Goal: Task Accomplishment & Management: Use online tool/utility

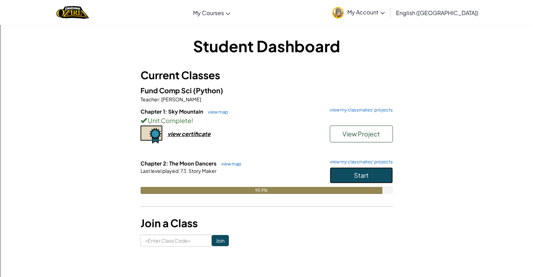
click at [357, 174] on span "Start" at bounding box center [361, 175] width 15 height 8
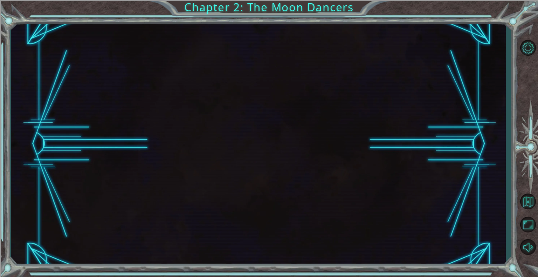
click at [354, 173] on div at bounding box center [258, 143] width 495 height 243
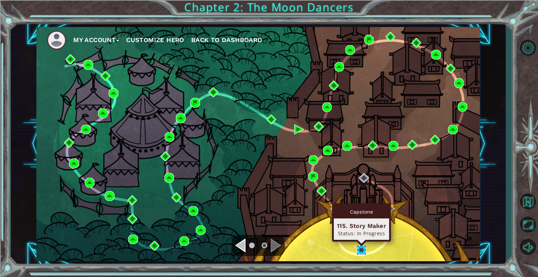
click at [358, 248] on img at bounding box center [361, 250] width 10 height 10
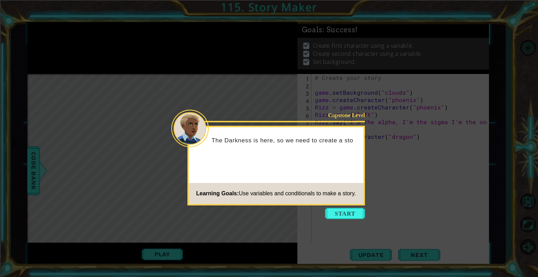
click at [350, 214] on button "Start" at bounding box center [345, 213] width 40 height 11
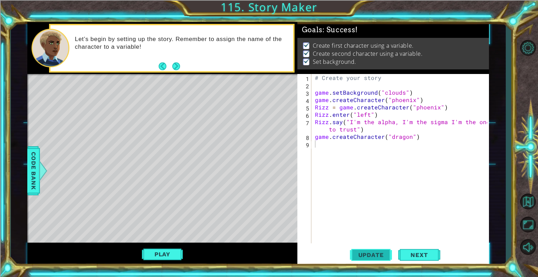
click at [369, 254] on span "Update" at bounding box center [371, 254] width 40 height 7
click at [408, 252] on span "Next" at bounding box center [418, 255] width 31 height 7
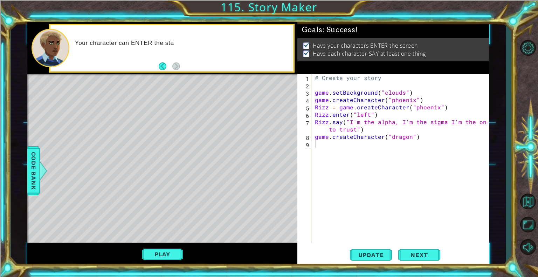
click at [137, 252] on div "Play" at bounding box center [162, 253] width 270 height 23
click at [159, 264] on div "Play" at bounding box center [162, 253] width 270 height 23
click at [162, 249] on button "Play" at bounding box center [162, 253] width 41 height 13
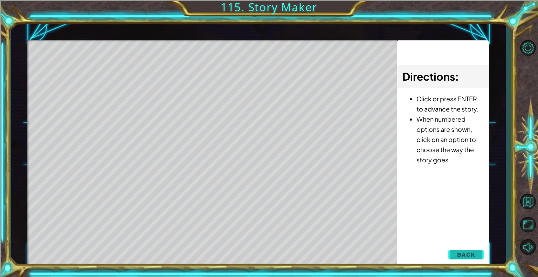
click at [466, 251] on span "Back" at bounding box center [466, 254] width 18 height 7
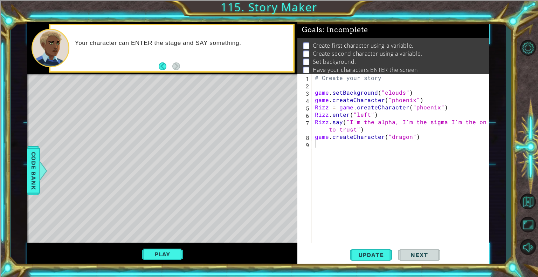
click at [335, 151] on div "# Create your story game . setBackground ( "clouds" ) game . createCharacter ( …" at bounding box center [401, 166] width 177 height 184
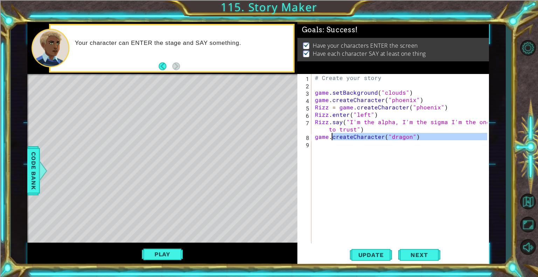
click at [331, 139] on div "# Create your story game . setBackground ( "clouds" ) game . createCharacter ( …" at bounding box center [401, 166] width 177 height 184
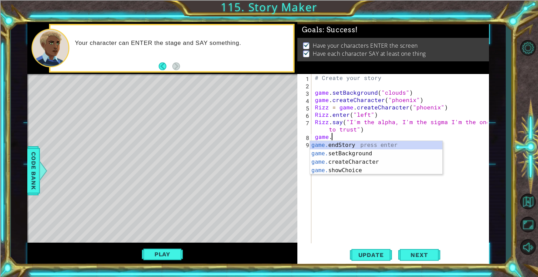
scroll to position [0, 0]
click at [346, 162] on div "game. endStory press enter game. setBackground press enter game. createCharacte…" at bounding box center [376, 166] width 132 height 50
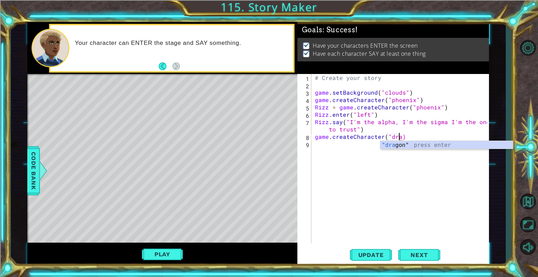
scroll to position [0, 5]
type textarea "game.createCharacter("dragon")"
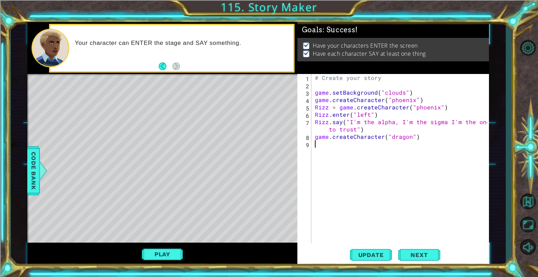
click at [330, 142] on div "# Create your story game . setBackground ( "clouds" ) game . createCharacter ( …" at bounding box center [401, 166] width 177 height 184
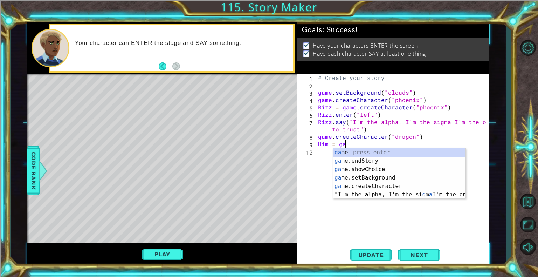
scroll to position [0, 1]
click at [375, 188] on div "gam e press enter gam e.endStory press enter gam e.setBackground press enter ga…" at bounding box center [399, 181] width 132 height 67
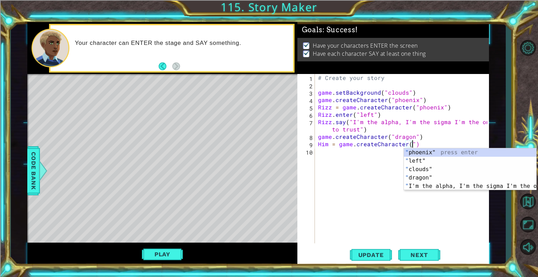
scroll to position [0, 6]
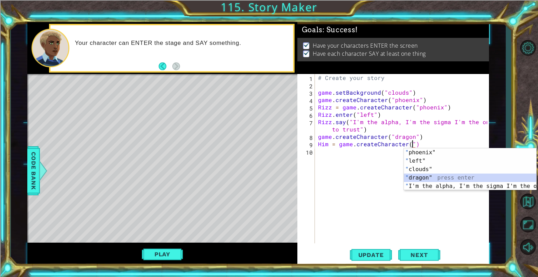
click at [435, 180] on div "" phoenix" press enter " left" press enter " clouds" press enter " dragon" pres…" at bounding box center [470, 177] width 132 height 59
type textarea "Him = game.createCharacter("dragon")"
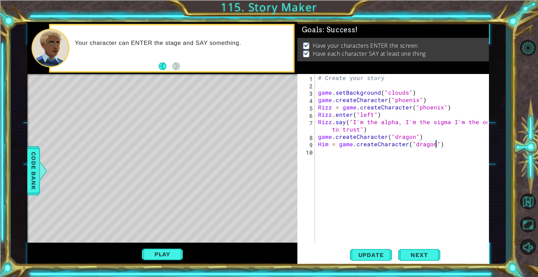
click at [333, 152] on div "# Create your story game . setBackground ( "clouds" ) game . createCharacter ( …" at bounding box center [403, 166] width 174 height 184
type textarea "Him.enter("up")"
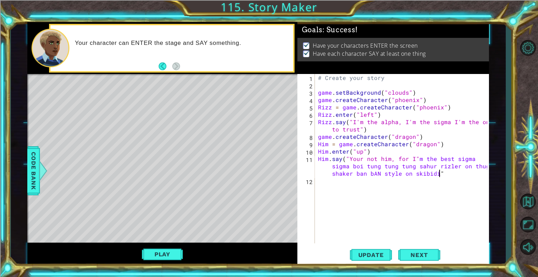
scroll to position [0, 26]
click at [374, 256] on span "Update" at bounding box center [371, 254] width 40 height 7
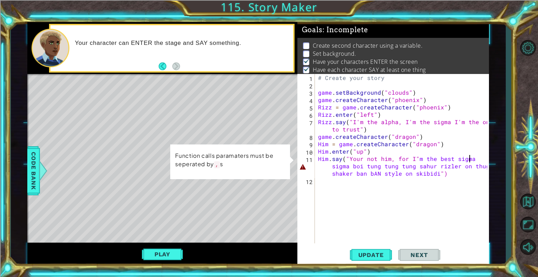
click at [471, 160] on div "# Create your story game . setBackground ( "clouds" ) game . createCharacter ( …" at bounding box center [403, 166] width 174 height 184
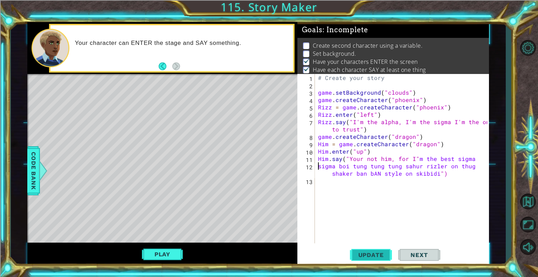
click at [363, 255] on span "Update" at bounding box center [371, 254] width 40 height 7
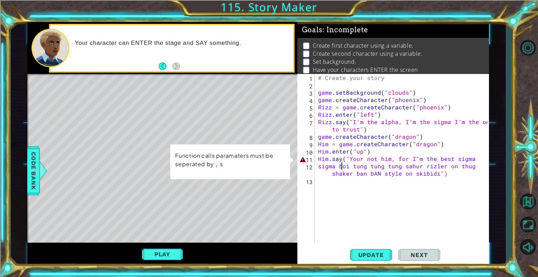
click at [341, 163] on div "# Create your story game . setBackground ( "clouds" ) game . createCharacter ( …" at bounding box center [403, 166] width 174 height 184
click at [318, 156] on div "# Create your story game . setBackground ( "clouds" ) game . createCharacter ( …" at bounding box center [403, 166] width 174 height 184
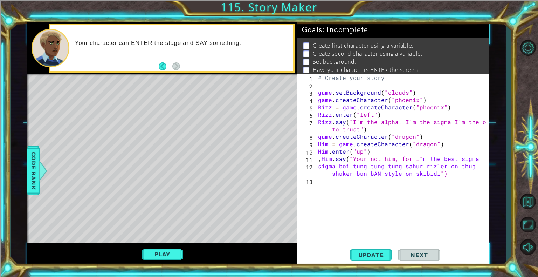
scroll to position [0, 0]
click at [378, 251] on span "Update" at bounding box center [371, 254] width 40 height 7
click at [342, 161] on div "# Create your story game . setBackground ( "clouds" ) game . createCharacter ( …" at bounding box center [403, 166] width 174 height 184
click at [370, 255] on span "Update" at bounding box center [371, 254] width 40 height 7
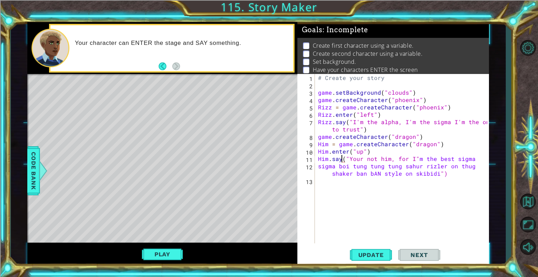
click at [373, 272] on div "1 ההההההההההההההההההההההההההההההההההההההההההההההההההההההההההההההההההההההההההההה…" at bounding box center [269, 138] width 538 height 277
click at [365, 247] on button "Update" at bounding box center [371, 254] width 42 height 19
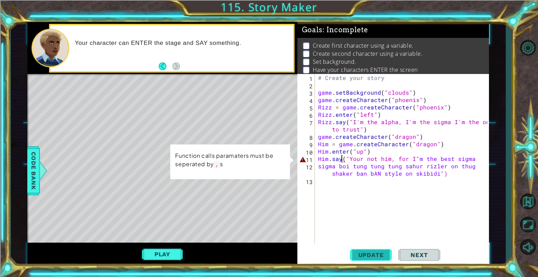
click at [373, 251] on span "Update" at bounding box center [371, 254] width 40 height 7
click at [340, 154] on div "# Create your story game . setBackground ( "clouds" ) game . createCharacter ( …" at bounding box center [403, 166] width 174 height 184
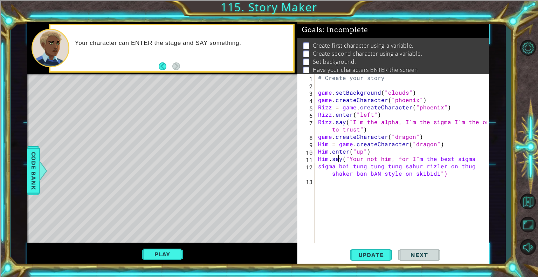
click at [341, 160] on div "# Create your story game . setBackground ( "clouds" ) game . createCharacter ( …" at bounding box center [403, 166] width 174 height 184
click at [368, 246] on button "Update" at bounding box center [371, 254] width 42 height 19
click at [354, 248] on button "Update" at bounding box center [371, 254] width 42 height 19
click at [376, 254] on span "Update" at bounding box center [371, 254] width 40 height 7
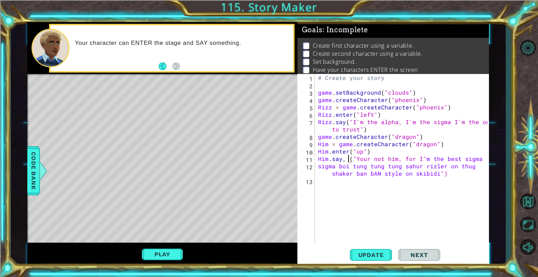
type textarea "Him.say,("Your not him, for I"m the best sigma"
click at [374, 242] on div "# Create your story game . setBackground ( "clouds" ) game . createCharacter ( …" at bounding box center [403, 166] width 174 height 184
click at [377, 251] on button "Update" at bounding box center [371, 254] width 42 height 19
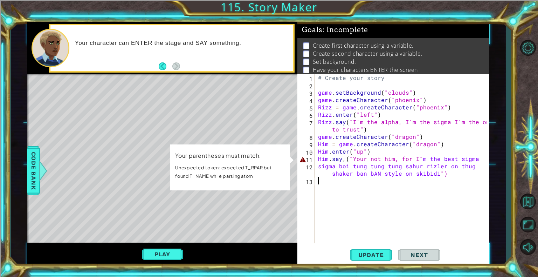
click at [344, 162] on div "# Create your story game . setBackground ( "clouds" ) game . createCharacter ( …" at bounding box center [403, 166] width 174 height 184
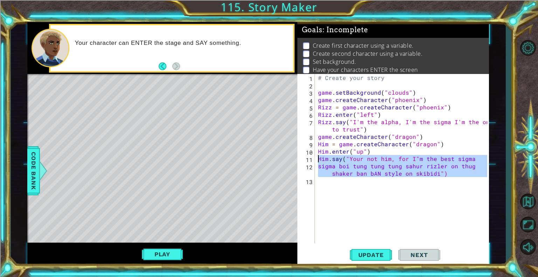
drag, startPoint x: 447, startPoint y: 177, endPoint x: 308, endPoint y: 160, distance: 140.0
click at [308, 160] on div "Him.say("Your not him, for I"m the best sigma 1 2 3 4 5 6 7 8 9 10 11 12 13 # C…" at bounding box center [392, 158] width 190 height 169
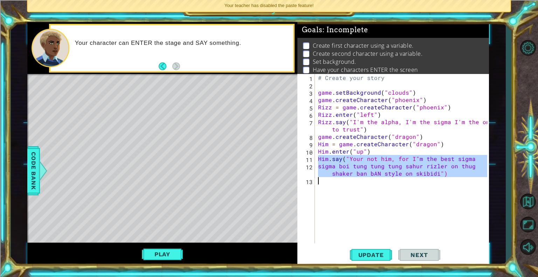
drag, startPoint x: 314, startPoint y: 155, endPoint x: 415, endPoint y: 203, distance: 111.3
click at [415, 203] on div "sigma boi [PERSON_NAME] tung sahur rizler on thug shaker ban bAN style on skibi…" at bounding box center [392, 158] width 190 height 169
type textarea "sigma boi [PERSON_NAME] sahur [PERSON_NAME] on thug shaker ban bAN style on ski…"
click at [367, 178] on div "# Create your story game . setBackground ( "clouds" ) game . createCharacter ( …" at bounding box center [403, 166] width 174 height 184
drag, startPoint x: 454, startPoint y: 175, endPoint x: 349, endPoint y: 161, distance: 105.6
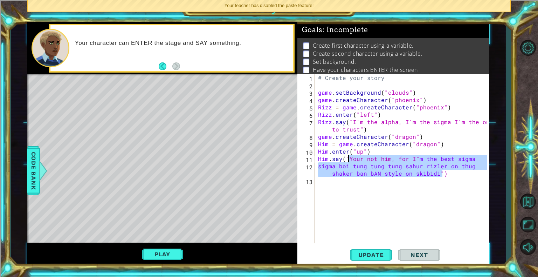
click at [349, 161] on div "# Create your story game . setBackground ( "clouds" ) game . createCharacter ( …" at bounding box center [403, 166] width 174 height 184
type textarea "Him.say("Your not him, for I"m the best sigma sigma boi [PERSON_NAME] tung sahu…"
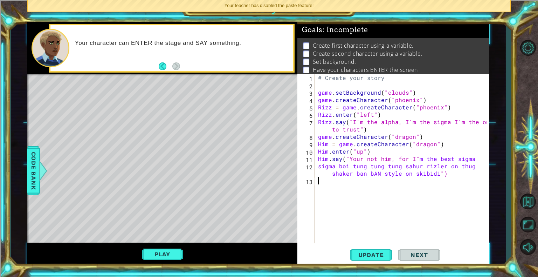
click at [436, 188] on div "# Create your story game . setBackground ( "clouds" ) game . createCharacter ( …" at bounding box center [403, 166] width 174 height 184
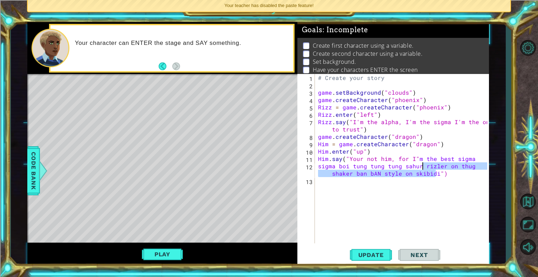
drag, startPoint x: 435, startPoint y: 174, endPoint x: 422, endPoint y: 166, distance: 15.4
click at [422, 166] on div "# Create your story game . setBackground ( "clouds" ) game . createCharacter ( …" at bounding box center [403, 166] width 174 height 184
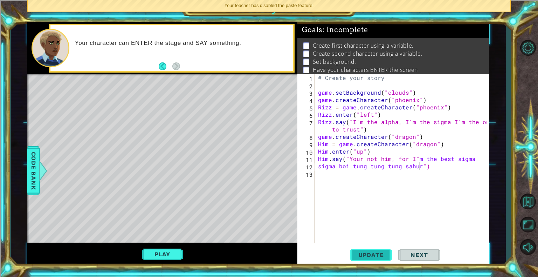
click at [379, 251] on button "Update" at bounding box center [371, 254] width 42 height 19
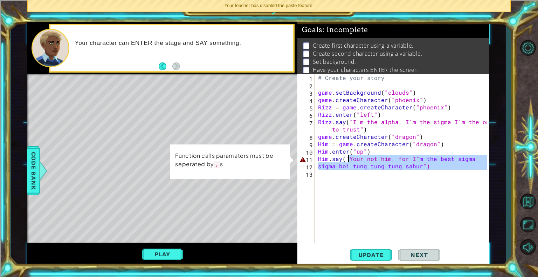
drag, startPoint x: 442, startPoint y: 170, endPoint x: 349, endPoint y: 160, distance: 93.7
click at [349, 160] on div "# Create your story game . setBackground ( "clouds" ) game . createCharacter ( …" at bounding box center [403, 166] width 174 height 184
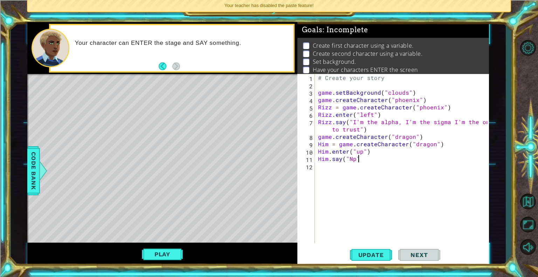
scroll to position [0, 2]
click at [372, 256] on span "Update" at bounding box center [371, 254] width 40 height 7
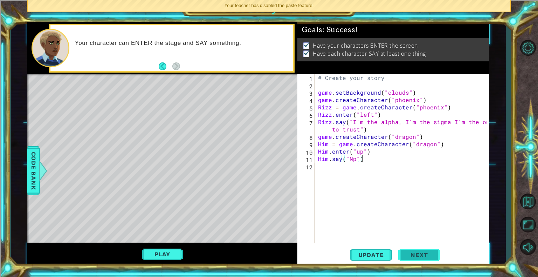
click at [430, 252] on span "Next" at bounding box center [418, 255] width 31 height 7
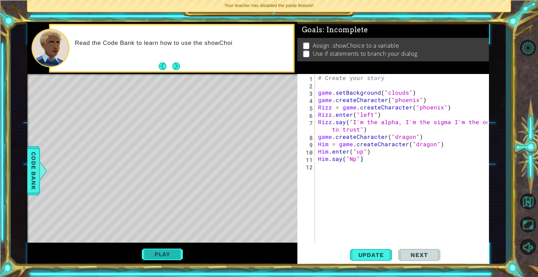
click at [157, 257] on button "Play" at bounding box center [162, 253] width 41 height 13
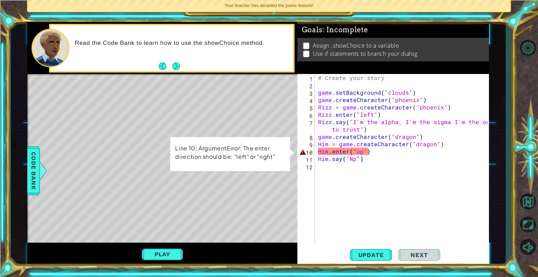
click at [361, 151] on div "# Create your story game . setBackground ( "clouds" ) game . createCharacter ( …" at bounding box center [403, 166] width 174 height 184
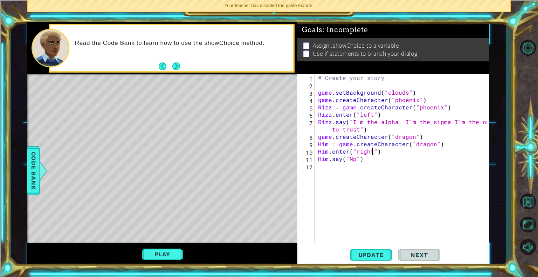
scroll to position [0, 3]
click at [355, 161] on div "# Create your story game . setBackground ( "clouds" ) game . createCharacter ( …" at bounding box center [403, 166] width 174 height 184
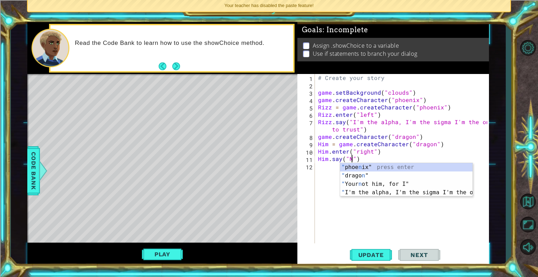
scroll to position [0, 2]
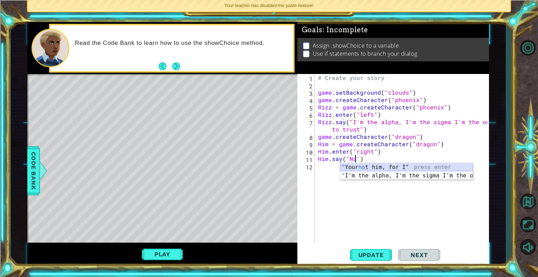
click at [380, 166] on div "" Your no t him, for I" press enter " I'm the alpha, I'm the sigma I'm the [PER…" at bounding box center [406, 180] width 132 height 34
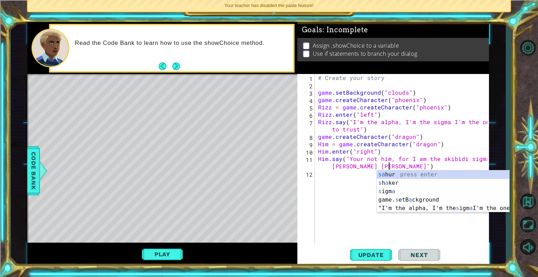
scroll to position [0, 14]
type textarea "Him.say("Your not him, for I am the skibidi sigma [PERSON_NAME] [PERSON_NAME]")"
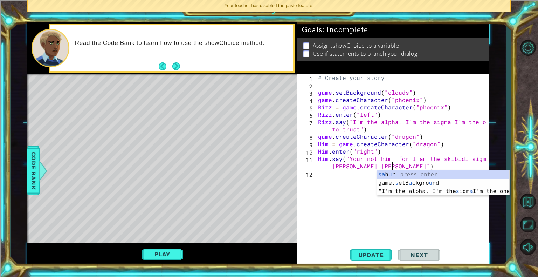
drag, startPoint x: 412, startPoint y: 172, endPoint x: 391, endPoint y: 173, distance: 20.7
click at [391, 173] on div "[PERSON_NAME] press enter game. s etB a ckgro u nd press enter "I'm the alpha, …" at bounding box center [443, 191] width 132 height 42
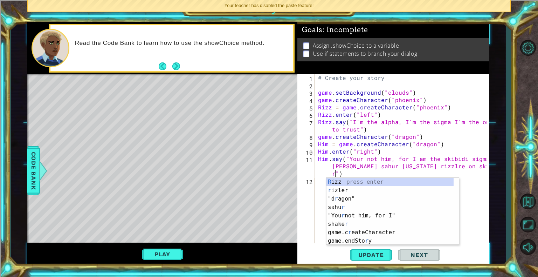
scroll to position [0, 20]
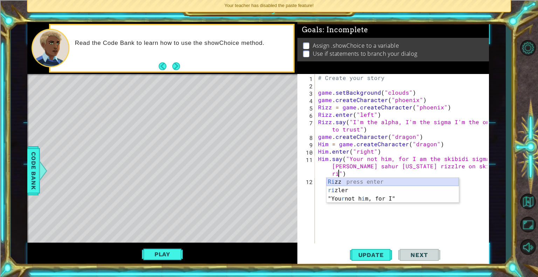
click at [375, 186] on div "Ri zz press enter ri zler press enter "You r not h i m, for I" press enter" at bounding box center [392, 199] width 132 height 42
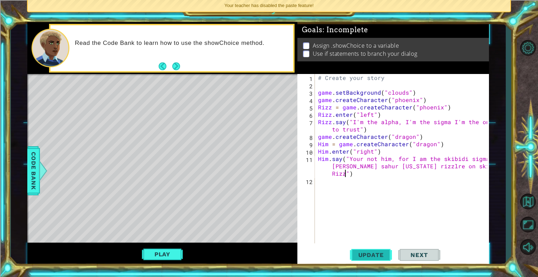
click at [370, 252] on span "Update" at bounding box center [371, 254] width 40 height 7
click at [172, 252] on button "Play" at bounding box center [162, 253] width 41 height 13
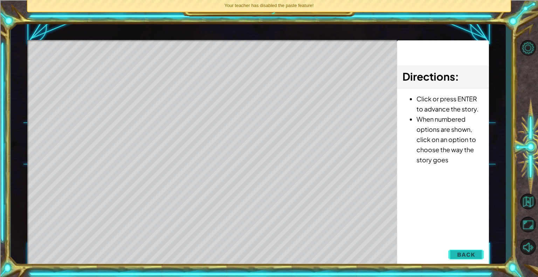
click at [460, 252] on span "Back" at bounding box center [466, 254] width 18 height 7
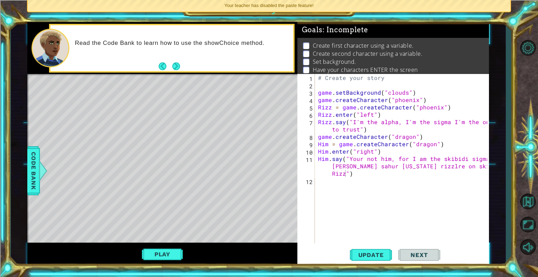
click at [157, 256] on button "Play" at bounding box center [162, 253] width 41 height 13
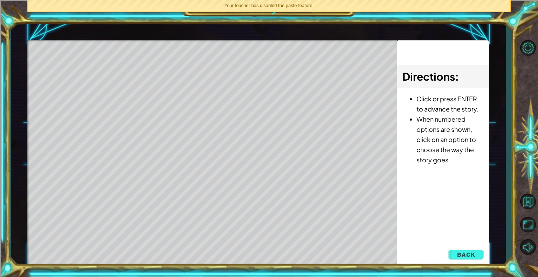
click at [486, 261] on div "Directions : Click or press ENTER to advance the story. When numbered options a…" at bounding box center [443, 153] width 92 height 226
click at [477, 254] on button "Back" at bounding box center [465, 254] width 35 height 14
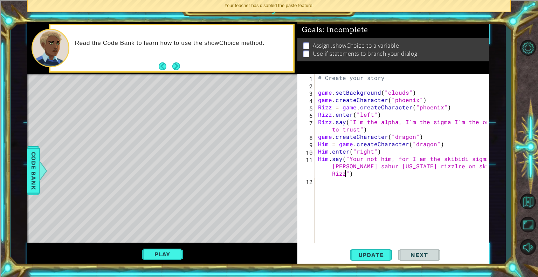
click at [344, 174] on div "# Create your story game . setBackground ( "clouds" ) game . createCharacter ( …" at bounding box center [403, 166] width 174 height 184
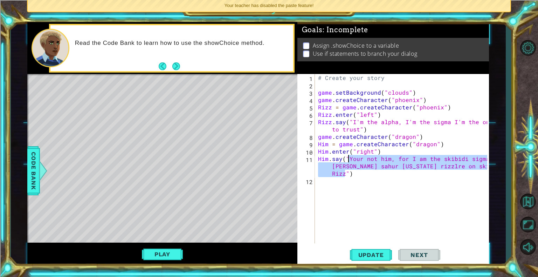
drag, startPoint x: 343, startPoint y: 175, endPoint x: 349, endPoint y: 161, distance: 15.2
click at [349, 161] on div "# Create your story game . setBackground ( "clouds" ) game . createCharacter ( …" at bounding box center [403, 166] width 174 height 184
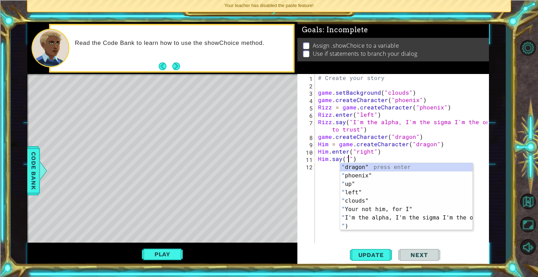
scroll to position [0, 2]
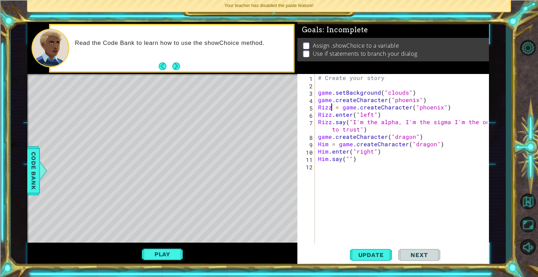
click at [333, 107] on div "# Create your story game . setBackground ( "clouds" ) game . createCharacter ( …" at bounding box center [403, 166] width 174 height 184
click at [330, 115] on div "# Create your story game . setBackground ( "clouds" ) game . createCharacter ( …" at bounding box center [403, 166] width 174 height 184
click at [332, 120] on div "# Create your story game . setBackground ( "clouds" ) game . createCharacter ( …" at bounding box center [403, 166] width 174 height 184
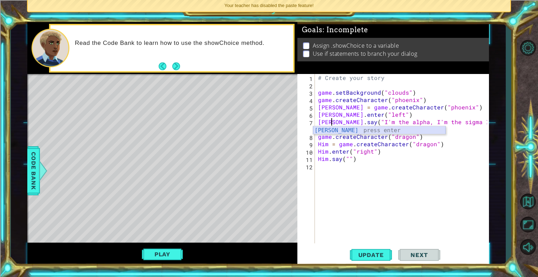
click at [399, 128] on div "[PERSON_NAME] press enter" at bounding box center [379, 138] width 132 height 25
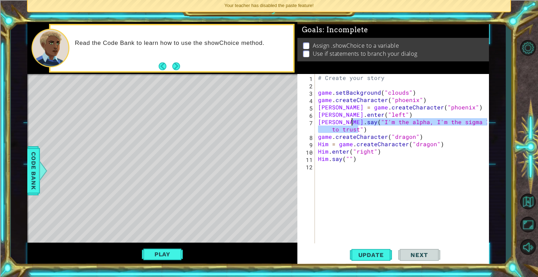
drag, startPoint x: 357, startPoint y: 131, endPoint x: 352, endPoint y: 125, distance: 7.8
click at [352, 125] on div "# Create your story game . setBackground ( "clouds" ) game . createCharacter ( …" at bounding box center [403, 166] width 174 height 184
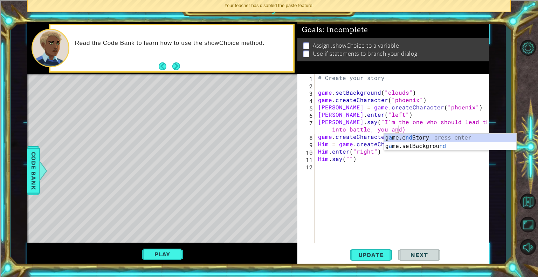
scroll to position [0, 14]
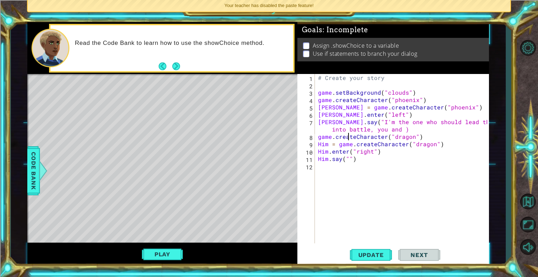
click at [349, 135] on div "# Create your story game . setBackground ( "clouds" ) game . createCharacter ( …" at bounding box center [403, 166] width 174 height 184
drag, startPoint x: 349, startPoint y: 135, endPoint x: 348, endPoint y: 128, distance: 7.1
click at [348, 128] on div "# Create your story game . setBackground ( "clouds" ) game . createCharacter ( …" at bounding box center [403, 166] width 174 height 184
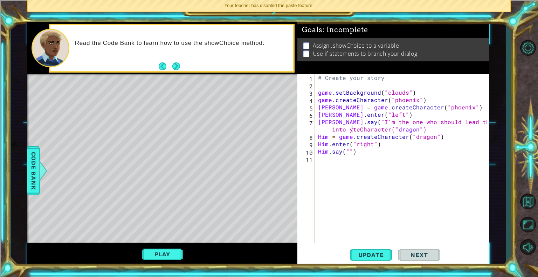
scroll to position [0, 12]
drag, startPoint x: 371, startPoint y: 144, endPoint x: 347, endPoint y: 138, distance: 24.8
click at [347, 139] on div "# Create your story game . setBackground ( "clouds" ) game . createCharacter ( …" at bounding box center [403, 166] width 174 height 184
type textarea "Him = game.createCharacter("dragon") Him.enter("right")"
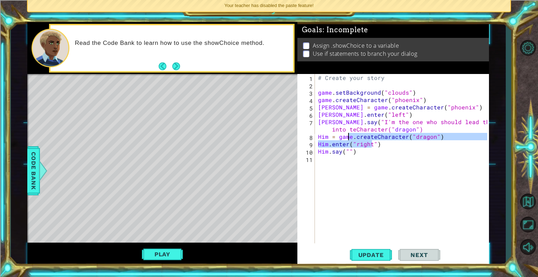
scroll to position [0, 7]
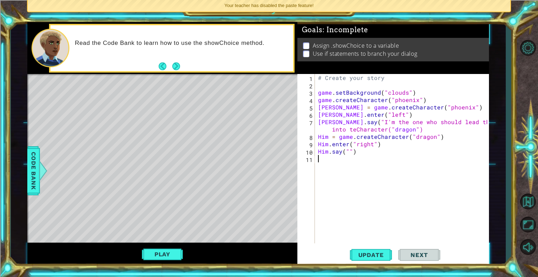
drag, startPoint x: 443, startPoint y: 183, endPoint x: 433, endPoint y: 175, distance: 13.0
click at [443, 181] on div "# Create your story game . setBackground ( "clouds" ) game . createCharacter ( …" at bounding box center [403, 166] width 174 height 184
drag, startPoint x: 428, startPoint y: 128, endPoint x: 421, endPoint y: 129, distance: 7.0
click at [421, 129] on div "# Create your story game . setBackground ( "clouds" ) game . createCharacter ( …" at bounding box center [403, 166] width 174 height 184
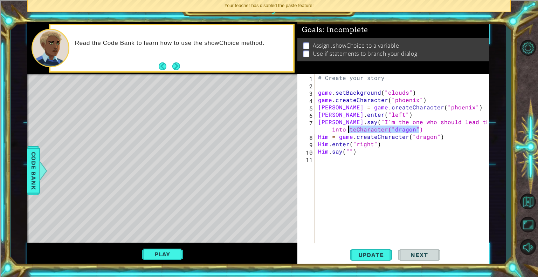
drag, startPoint x: 420, startPoint y: 130, endPoint x: 350, endPoint y: 132, distance: 70.8
click at [350, 132] on div "# Create your story game . setBackground ( "clouds" ) game . createCharacter ( …" at bounding box center [403, 166] width 174 height 184
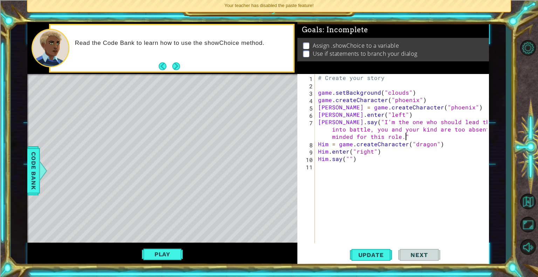
scroll to position [0, 24]
click at [325, 159] on div "# Create your story game . setBackground ( "clouds" ) game . createCharacter ( …" at bounding box center [403, 166] width 174 height 184
click at [328, 160] on div "# Create your story game . setBackground ( "clouds" ) game . createCharacter ( …" at bounding box center [403, 166] width 174 height 184
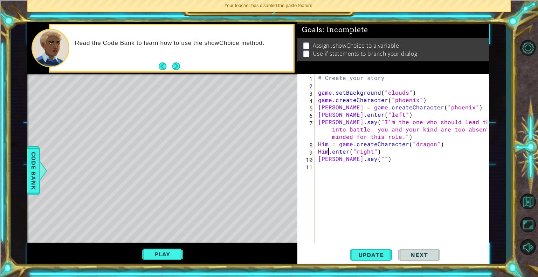
click at [328, 153] on div "# Create your story game . setBackground ( "clouds" ) game . createCharacter ( …" at bounding box center [403, 166] width 174 height 184
click at [328, 145] on div "# Create your story game . setBackground ( "clouds" ) game . createCharacter ( …" at bounding box center [403, 166] width 174 height 184
click at [354, 161] on div "# Create your story game . setBackground ( "clouds" ) game . createCharacter ( …" at bounding box center [403, 166] width 174 height 184
click at [378, 159] on div "# Create your story game . setBackground ( "clouds" ) game . createCharacter ( …" at bounding box center [403, 166] width 174 height 184
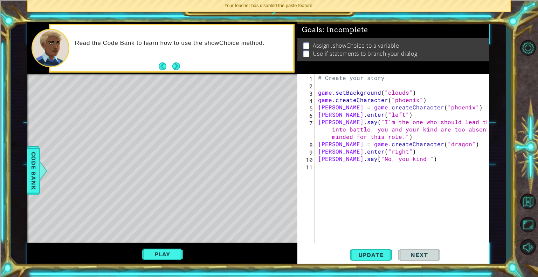
scroll to position [0, 4]
click at [379, 160] on div "# Create your story game . setBackground ( "clouds" ) game . createCharacter ( …" at bounding box center [403, 166] width 174 height 184
click at [406, 160] on div "# Create your story game . setBackground ( "clouds" ) game . createCharacter ( …" at bounding box center [403, 166] width 174 height 184
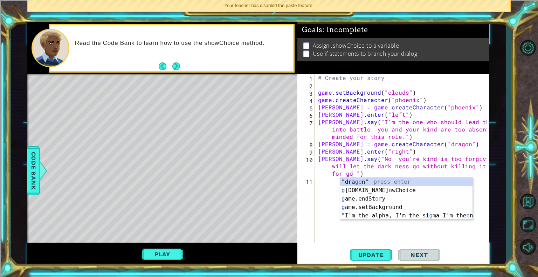
scroll to position [0, 21]
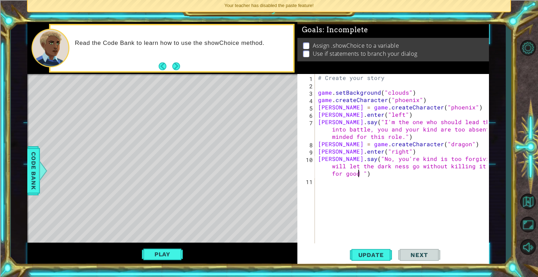
type textarea "[PERSON_NAME].say("No, you're kind is too forgiving and will let the dark ness …"
click at [366, 177] on div "# Create your story game . setBackground ( "clouds" ) game . createCharacter ( …" at bounding box center [403, 166] width 174 height 184
click at [366, 174] on div "# Create your story game . setBackground ( "clouds" ) game . createCharacter ( …" at bounding box center [403, 166] width 174 height 184
type textarea "[PERSON_NAME].say("No, you're kind is too forgiving and will let the dark ness …"
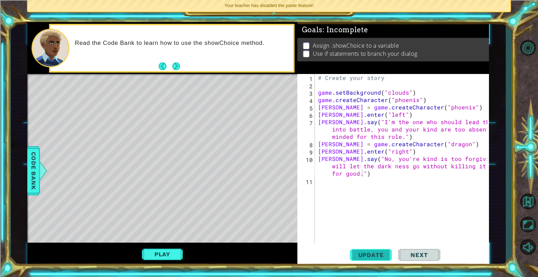
click at [370, 246] on button "Update" at bounding box center [371, 254] width 42 height 19
click at [369, 254] on span "Update" at bounding box center [371, 254] width 40 height 7
click at [160, 253] on button "Play" at bounding box center [162, 253] width 41 height 13
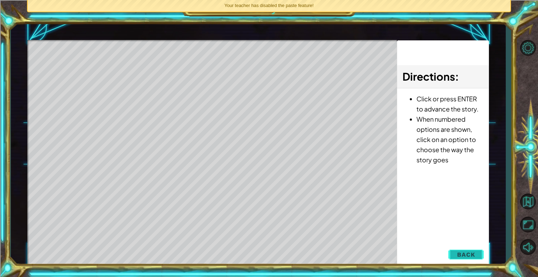
click at [459, 251] on span "Back" at bounding box center [466, 254] width 18 height 7
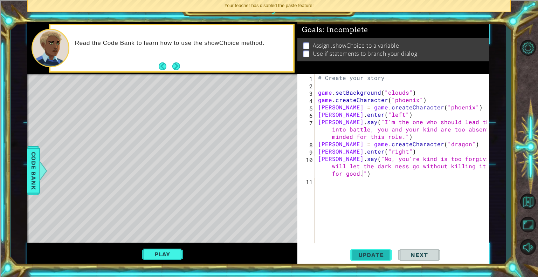
click at [374, 264] on button "Update" at bounding box center [371, 254] width 42 height 19
click at [387, 177] on div "# Create your story game . setBackground ( "clouds" ) game . createCharacter ( …" at bounding box center [403, 166] width 174 height 184
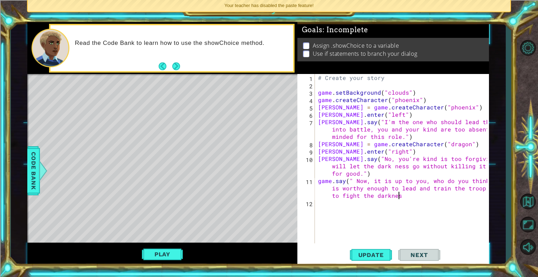
scroll to position [0, 24]
click at [392, 166] on div "# Create your story game . setBackground ( "clouds" ) game . createCharacter ( …" at bounding box center [403, 166] width 174 height 184
click at [411, 194] on div "# Create your story game . setBackground ( "clouds" ) game . createCharacter ( …" at bounding box center [403, 166] width 174 height 184
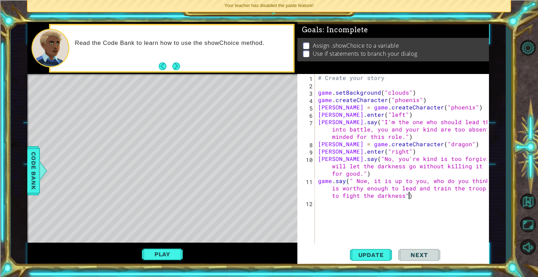
click at [401, 195] on div "# Create your story game . setBackground ( "clouds" ) game . createCharacter ( …" at bounding box center [403, 166] width 174 height 184
type textarea "game.say(" Now, it is up to you, who do you think is worthy enough to lead and …"
click at [361, 251] on span "Update" at bounding box center [371, 254] width 40 height 7
click at [381, 258] on button "Update" at bounding box center [371, 254] width 42 height 19
click at [162, 257] on button "Play" at bounding box center [162, 253] width 41 height 13
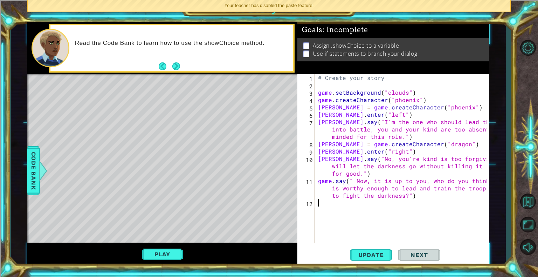
scroll to position [0, 0]
click at [328, 209] on div "# Create your story game . setBackground ( "clouds" ) game . createCharacter ( …" at bounding box center [403, 166] width 174 height 184
click at [30, 176] on span "Code Bank" at bounding box center [33, 170] width 11 height 43
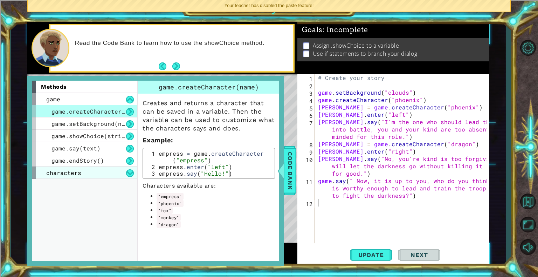
click at [102, 173] on div "characters" at bounding box center [84, 172] width 105 height 12
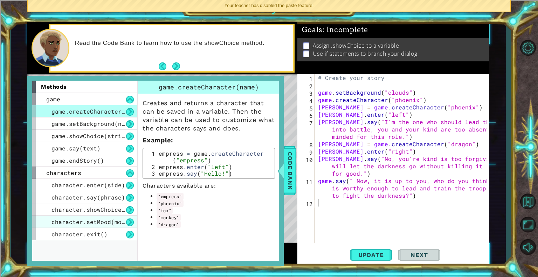
click at [111, 223] on span "character.setMood(mood)" at bounding box center [91, 221] width 81 height 7
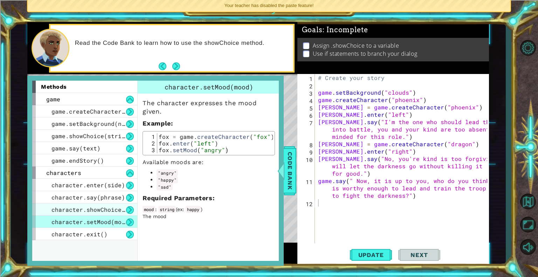
drag, startPoint x: 108, startPoint y: 207, endPoint x: 111, endPoint y: 208, distance: 3.9
click at [110, 208] on span "character.showChoice(string1, string2)" at bounding box center [117, 209] width 133 height 7
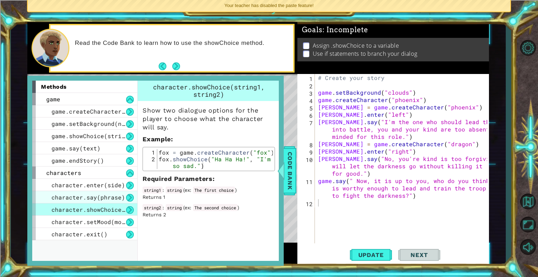
click at [111, 194] on span "character.say(phrase)" at bounding box center [88, 196] width 74 height 7
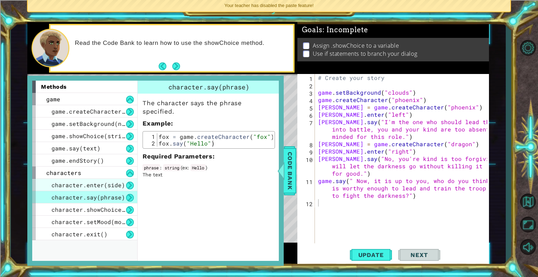
click at [109, 190] on div "character.enter(side)" at bounding box center [84, 185] width 105 height 12
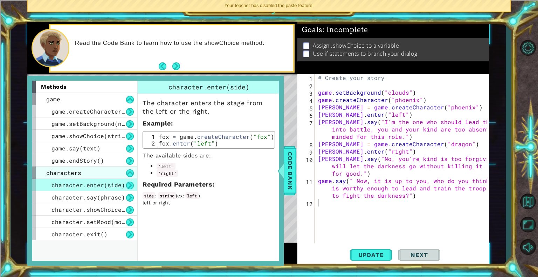
click at [70, 172] on span "characters" at bounding box center [63, 172] width 35 height 7
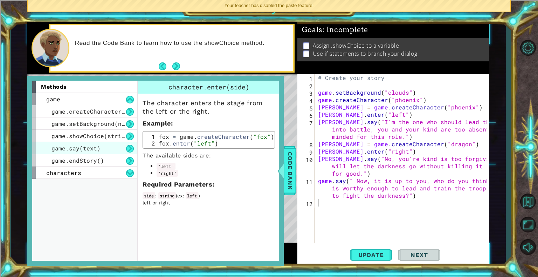
click at [91, 151] on span "game.say(text)" at bounding box center [75, 147] width 49 height 7
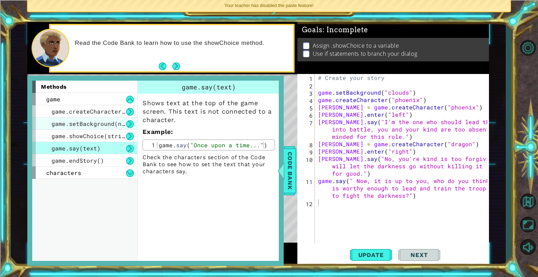
click at [102, 125] on span "game.setBackground(name)" at bounding box center [93, 123] width 84 height 7
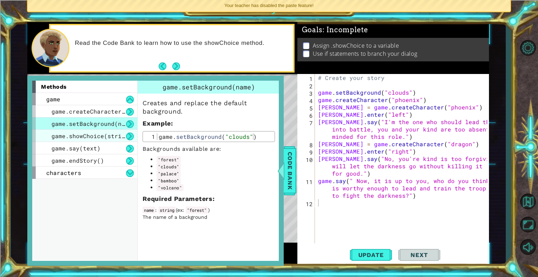
click at [97, 141] on div "game.showChoice(string1, string2)" at bounding box center [84, 136] width 105 height 12
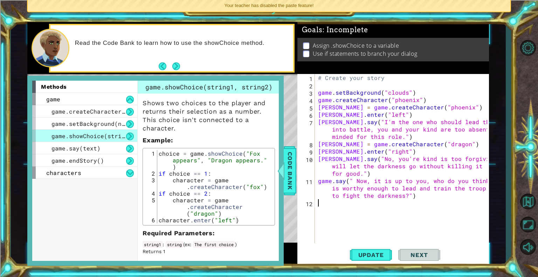
click at [340, 207] on div "# Create your story game . setBackground ( "clouds" ) game . createCharacter ( …" at bounding box center [403, 166] width 174 height 184
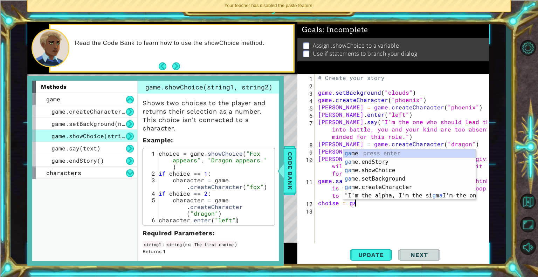
scroll to position [0, 2]
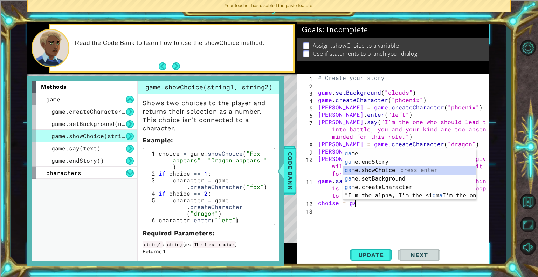
click at [384, 174] on div "ga me press enter [GEOGRAPHIC_DATA] me.endStory press enter ga me.showChoice pr…" at bounding box center [409, 182] width 132 height 67
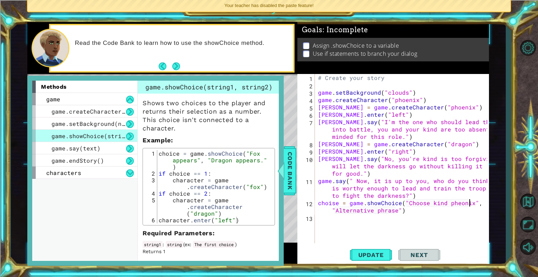
scroll to position [0, 10]
drag, startPoint x: 395, startPoint y: 211, endPoint x: 335, endPoint y: 214, distance: 59.6
click at [335, 214] on div "# Create your story game . setBackground ( "clouds" ) game . createCharacter ( …" at bounding box center [403, 166] width 174 height 184
type textarea "choise = game.showChoice("Choose kind pheonix?", "Choose Brutal dragon?")"
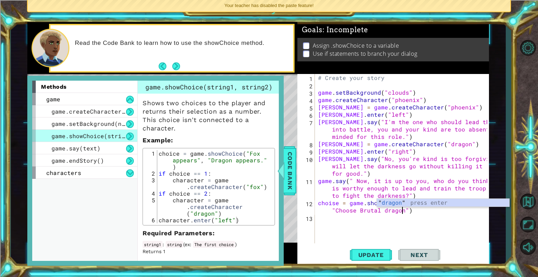
scroll to position [0, 15]
click at [426, 215] on div "# Create your story game . setBackground ( "clouds" ) game . createCharacter ( …" at bounding box center [403, 166] width 174 height 184
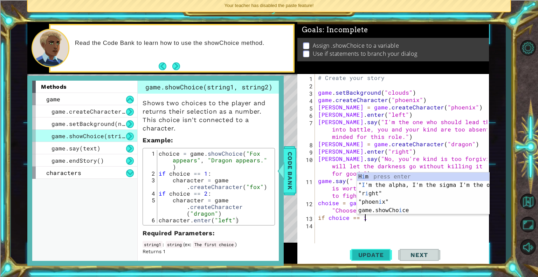
scroll to position [0, 2]
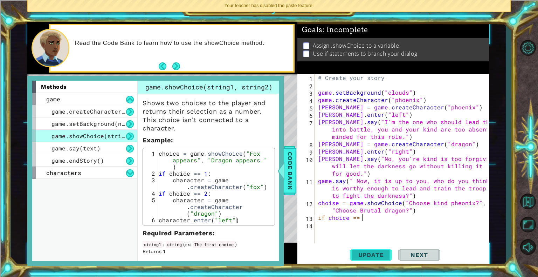
type textarea "if choice == 1"
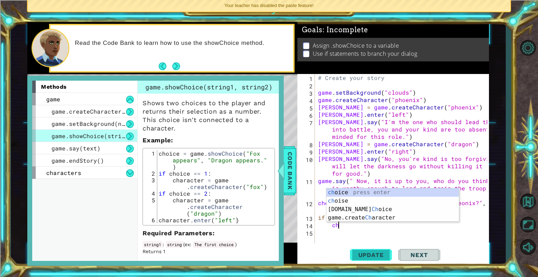
type textarea "c"
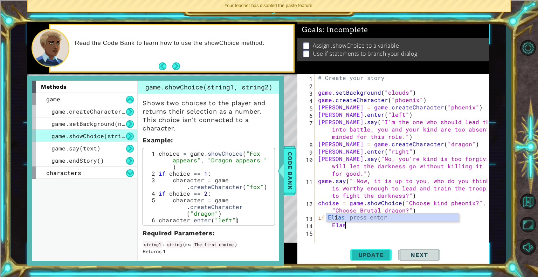
scroll to position [0, 1]
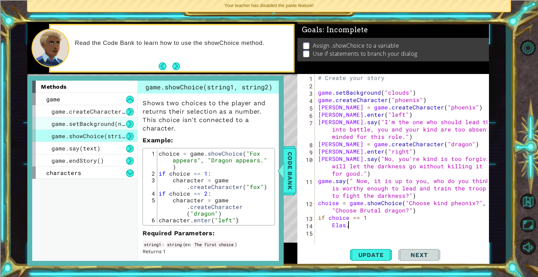
click at [111, 120] on span "game.setBackground(name)" at bounding box center [93, 123] width 84 height 7
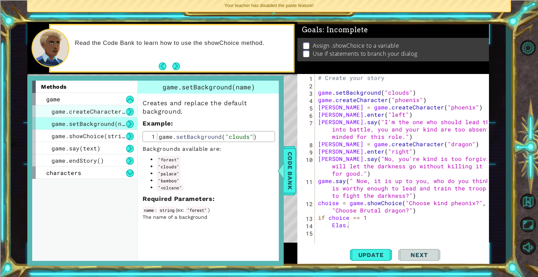
click at [111, 113] on span "game.createCharacter(name)" at bounding box center [96, 110] width 91 height 7
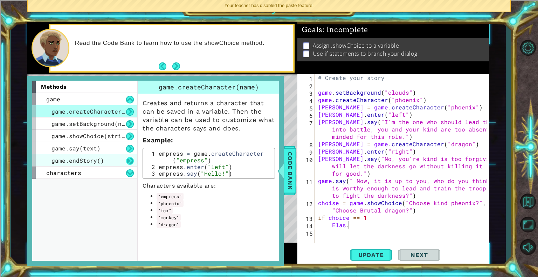
click at [126, 162] on button at bounding box center [130, 161] width 8 height 8
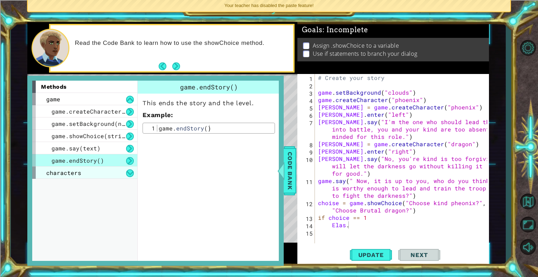
click at [118, 176] on div "characters" at bounding box center [84, 172] width 105 height 12
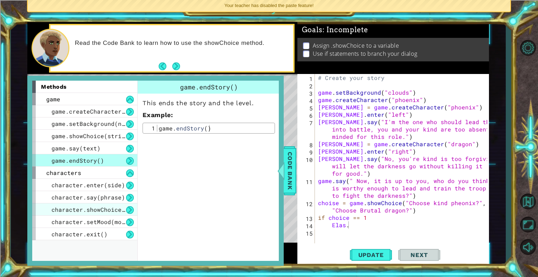
click at [112, 209] on span "character.showChoice(string1, string2)" at bounding box center [117, 209] width 133 height 7
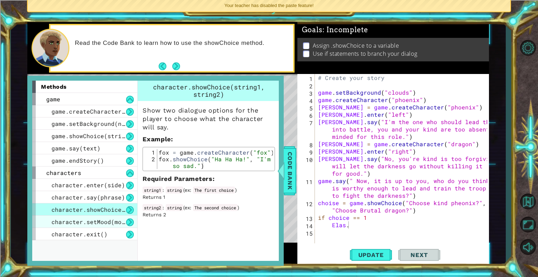
click at [112, 216] on div "character.setMood(mood)" at bounding box center [84, 221] width 105 height 12
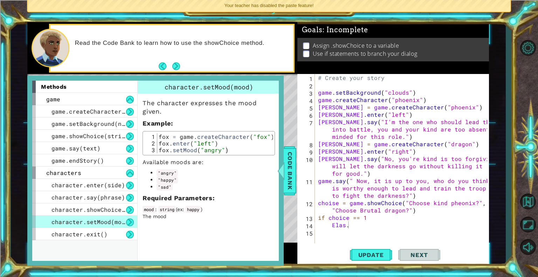
click at [360, 224] on div "# Create your story game . setBackground ( "clouds" ) game . createCharacter ( …" at bounding box center [403, 166] width 174 height 184
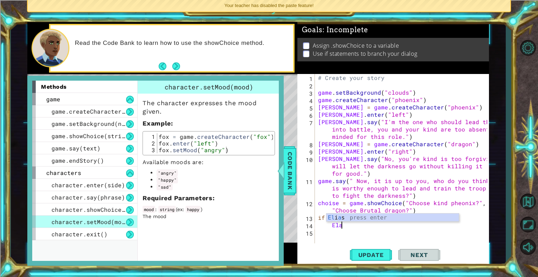
scroll to position [0, 1]
click at [356, 216] on div "El ias press enter" at bounding box center [392, 225] width 132 height 25
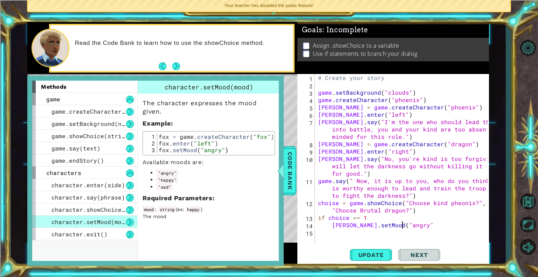
scroll to position [0, 5]
type textarea "[PERSON_NAME].setMood("angry")"
type textarea "Y"
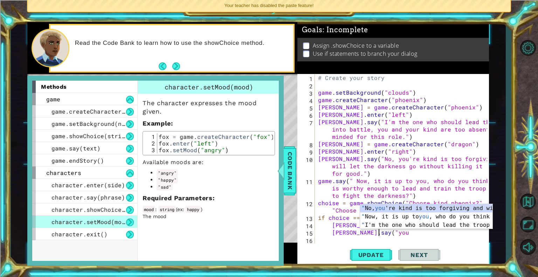
scroll to position [0, 3]
click at [380, 228] on div "" No, you 're kind is too forgiving and will let the darkness go without killin…" at bounding box center [426, 225] width 132 height 42
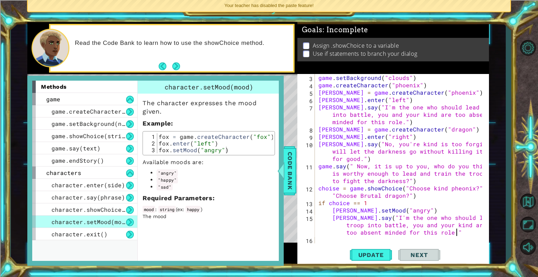
scroll to position [14, 0]
drag, startPoint x: 450, startPoint y: 233, endPoint x: 410, endPoint y: 225, distance: 41.1
click at [410, 225] on div "game . setBackground ( "clouds" ) game . createCharacter ( "phoenix" ) [PERSON_…" at bounding box center [401, 166] width 168 height 184
click at [427, 242] on div "[PERSON_NAME].say("I'm the one who should lead the troop into battle, You will …" at bounding box center [393, 170] width 192 height 192
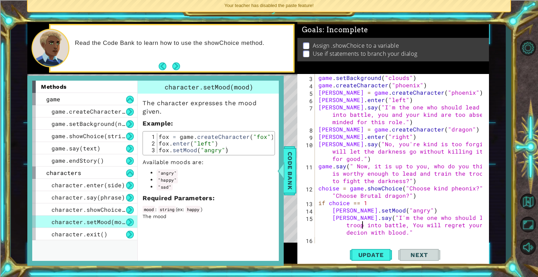
click at [361, 224] on div "game . setBackground ( "clouds" ) game . createCharacter ( "phoenix" ) [PERSON_…" at bounding box center [401, 166] width 168 height 184
type textarea "[PERSON_NAME].say("I'm the one who should lead the troops into battle, You will…"
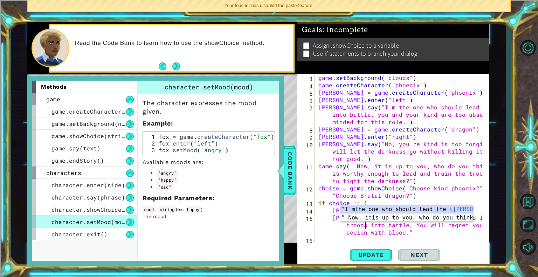
scroll to position [0, 11]
click at [415, 241] on div "game . setBackground ( "clouds" ) game . createCharacter ( "phoenix" ) [PERSON_…" at bounding box center [401, 166] width 168 height 184
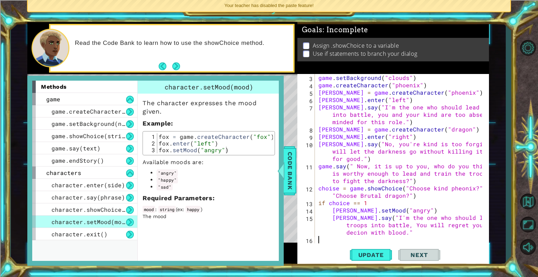
scroll to position [0, 0]
click at [409, 233] on div "game . setBackground ( "clouds" ) game . createCharacter ( "phoenix" ) [PERSON_…" at bounding box center [401, 166] width 168 height 184
type textarea "[PERSON_NAME].say("I'm the one who should lead the troops into battle, You will…"
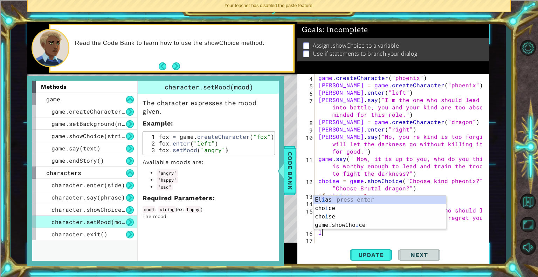
type textarea "I"
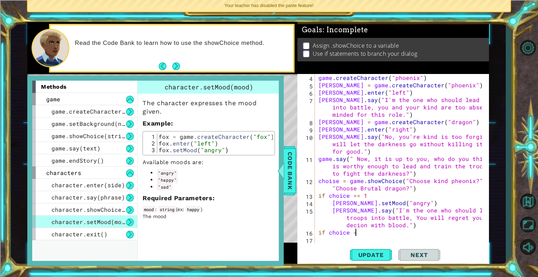
scroll to position [0, 2]
type textarea "if choice == 2"
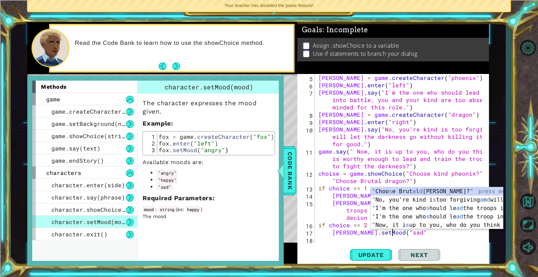
scroll to position [0, 4]
type textarea "[PERSON_NAME].setMood("sad")"
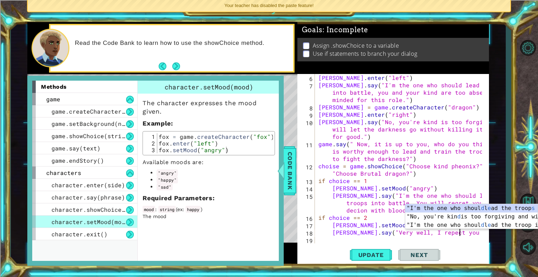
scroll to position [0, 8]
type textarea "[PERSON_NAME].say("Very well, I repect you desion"
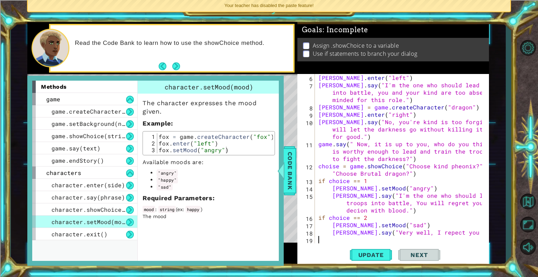
click at [444, 237] on div "[PERSON_NAME] . enter ( "left" ) [PERSON_NAME] . say ( "I'm the one who should …" at bounding box center [401, 166] width 168 height 184
click at [442, 231] on div "[PERSON_NAME] . enter ( "left" ) [PERSON_NAME] . say ( "I'm the one who should …" at bounding box center [401, 166] width 168 height 184
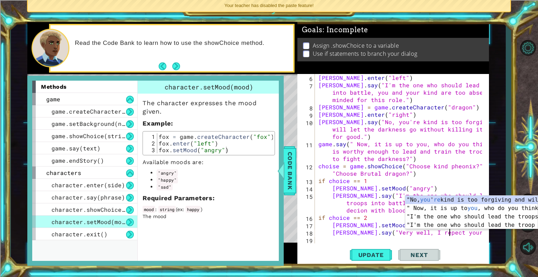
click at [444, 236] on div "[PERSON_NAME] . enter ( "left" ) [PERSON_NAME] . say ( "I'm the one who should …" at bounding box center [401, 166] width 168 height 184
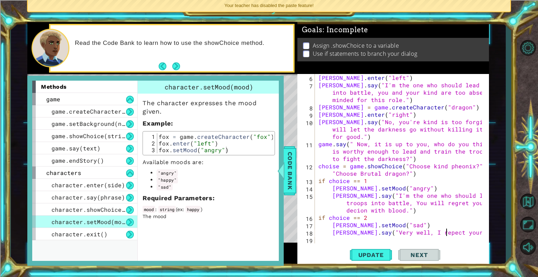
click at [442, 235] on div "[PERSON_NAME] . enter ( "left" ) [PERSON_NAME] . say ( "I'm the one who should …" at bounding box center [401, 166] width 168 height 184
type textarea "[PERSON_NAME].say("Very well, I repect you"re desion"
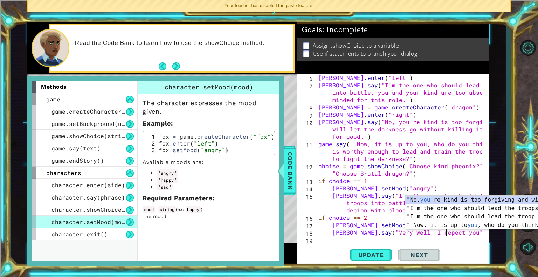
click at [476, 235] on div "[PERSON_NAME] . enter ( "left" ) [PERSON_NAME] . say ( "I'm the one who should …" at bounding box center [401, 166] width 168 height 184
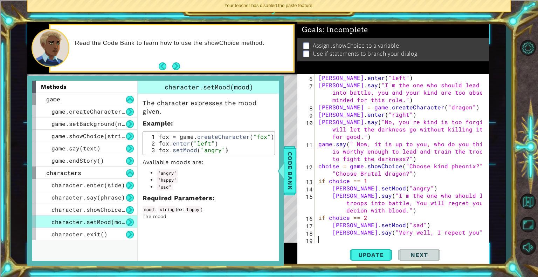
click at [445, 237] on div "[PERSON_NAME] . enter ( "left" ) [PERSON_NAME] . say ( "I'm the one who should …" at bounding box center [401, 166] width 168 height 184
click at [447, 235] on div "[PERSON_NAME] . enter ( "left" ) [PERSON_NAME] . say ( "I'm the one who should …" at bounding box center [401, 166] width 168 height 184
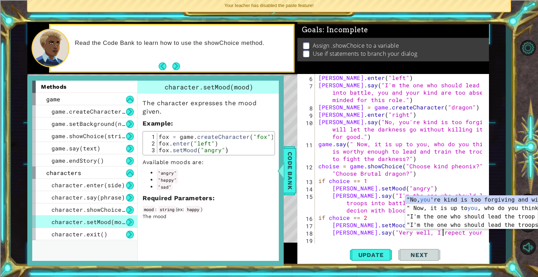
scroll to position [0, 8]
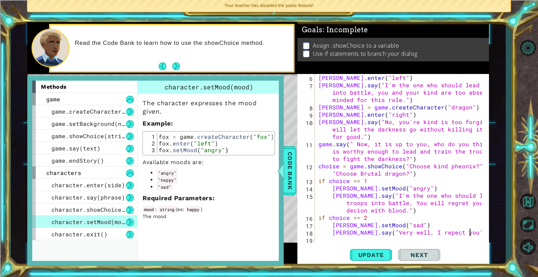
click at [468, 233] on div "[PERSON_NAME] . enter ( "left" ) [PERSON_NAME] . say ( "I'm the one who should …" at bounding box center [401, 166] width 168 height 184
click at [465, 234] on div "[PERSON_NAME] . enter ( "left" ) [PERSON_NAME] . say ( "I'm the one who should …" at bounding box center [401, 166] width 168 height 184
click at [476, 235] on div "[PERSON_NAME] . enter ( "left" ) [PERSON_NAME] . say ( "I'm the one who should …" at bounding box center [401, 166] width 168 height 184
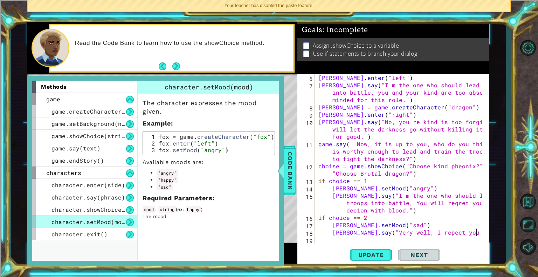
click at [478, 233] on div "[PERSON_NAME] . enter ( "left" ) [PERSON_NAME] . say ( "I'm the one who should …" at bounding box center [401, 166] width 168 height 184
click at [479, 233] on div "[PERSON_NAME] . enter ( "left" ) [PERSON_NAME] . say ( "I'm the one who should …" at bounding box center [401, 166] width 168 height 184
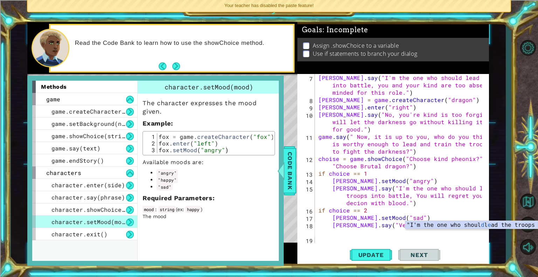
click at [349, 248] on div "Update Next" at bounding box center [395, 254] width 192 height 19
click at [481, 226] on div at bounding box center [483, 136] width 7 height 213
click at [481, 225] on div at bounding box center [483, 136] width 7 height 213
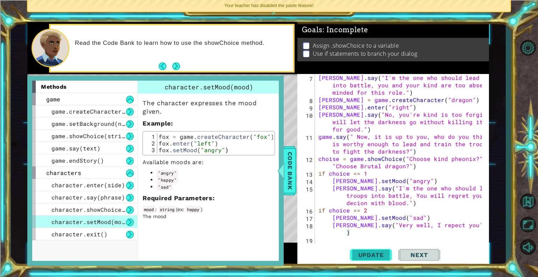
click at [353, 251] on span "Update" at bounding box center [371, 254] width 40 height 7
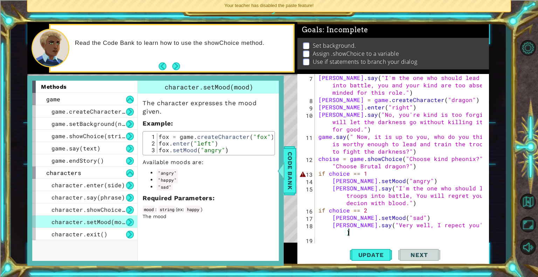
drag, startPoint x: 296, startPoint y: 170, endPoint x: 288, endPoint y: 173, distance: 7.7
click at [295, 172] on div "Code Bank" at bounding box center [290, 170] width 13 height 49
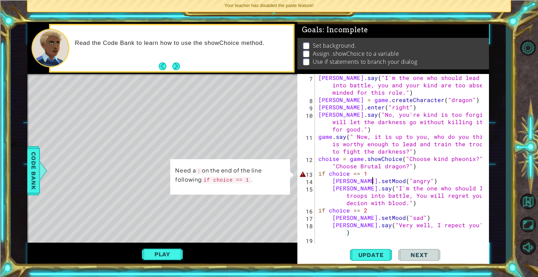
click at [371, 178] on div "[PERSON_NAME] . say ( "I'm the one who should lead the troop into battle, you a…" at bounding box center [401, 173] width 168 height 199
click at [365, 173] on div "[PERSON_NAME] . say ( "I'm the one who should lead the troop into battle, you a…" at bounding box center [401, 173] width 168 height 199
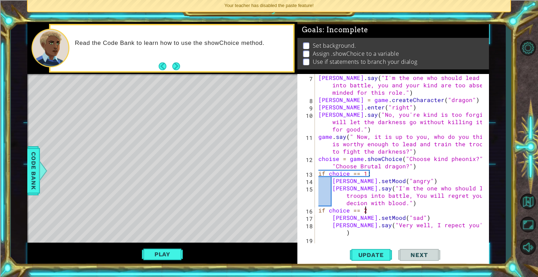
drag, startPoint x: 368, startPoint y: 212, endPoint x: 370, endPoint y: 208, distance: 4.7
click at [368, 211] on div "[PERSON_NAME] . say ( "I'm the one who should lead the troop into battle, you a…" at bounding box center [401, 173] width 168 height 199
click at [380, 255] on span "Update" at bounding box center [371, 254] width 40 height 7
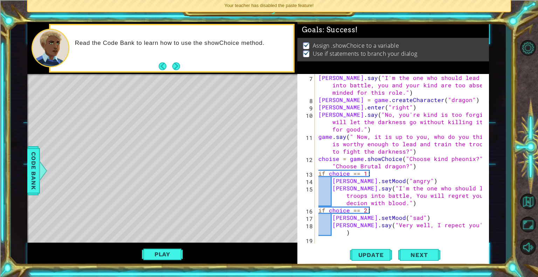
click at [395, 252] on div "Update Next" at bounding box center [395, 254] width 192 height 19
click at [173, 260] on button "Play" at bounding box center [162, 253] width 41 height 13
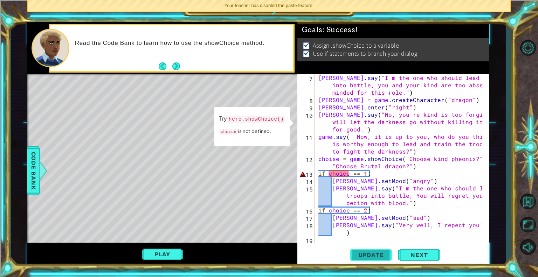
click at [371, 251] on button "Update" at bounding box center [371, 254] width 42 height 19
click at [319, 132] on div "[PERSON_NAME] . say ( "I'm the one who should lead the troop into battle, you a…" at bounding box center [401, 173] width 168 height 199
click at [167, 250] on button "Play" at bounding box center [162, 253] width 41 height 13
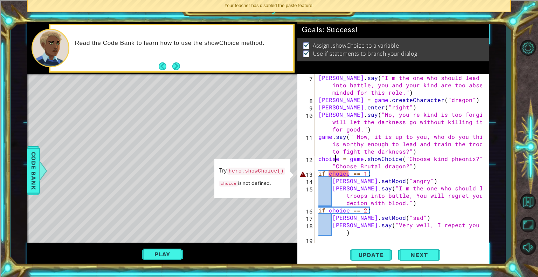
click at [336, 157] on div "[PERSON_NAME] . say ( "I'm the one who should lead the troop into battle, you a…" at bounding box center [401, 173] width 168 height 199
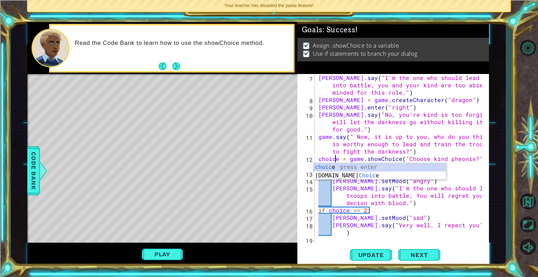
scroll to position [0, 1]
click at [368, 254] on span "Update" at bounding box center [371, 254] width 40 height 7
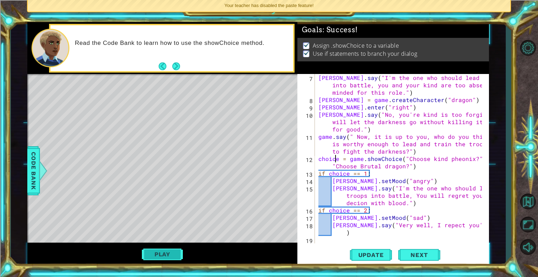
click at [166, 255] on button "Play" at bounding box center [162, 253] width 41 height 13
click at [150, 248] on button "Play" at bounding box center [162, 253] width 41 height 13
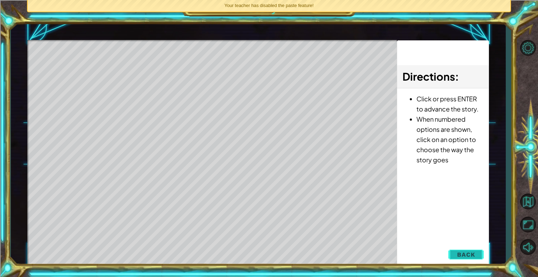
click at [472, 253] on span "Back" at bounding box center [466, 254] width 18 height 7
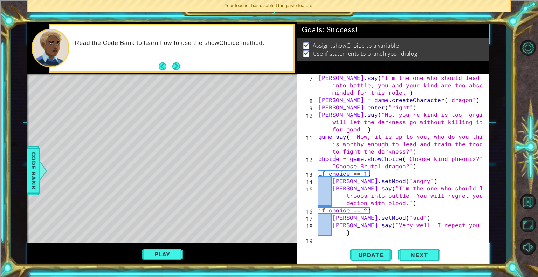
type textarea "[PERSON_NAME].say("Very well, I repect you're decion.")"
click at [363, 229] on div "[PERSON_NAME] . say ( "I'm the one who should lead the troop into battle, you a…" at bounding box center [401, 173] width 168 height 199
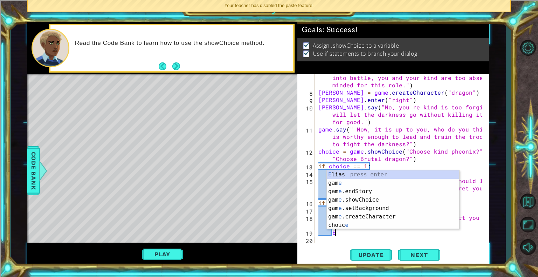
scroll to position [0, 1]
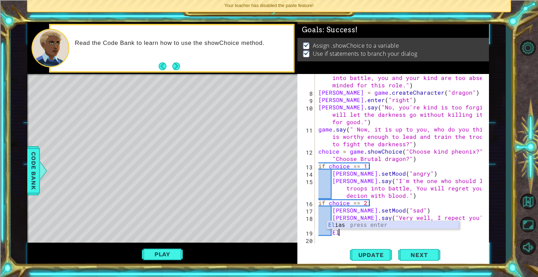
click at [358, 226] on div "El ias press enter" at bounding box center [393, 233] width 132 height 25
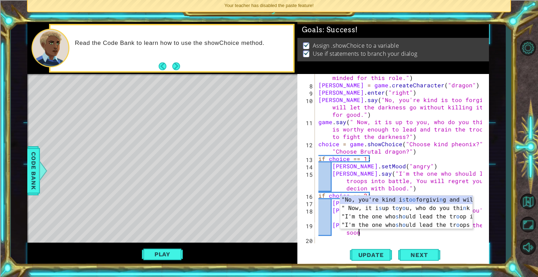
scroll to position [0, 11]
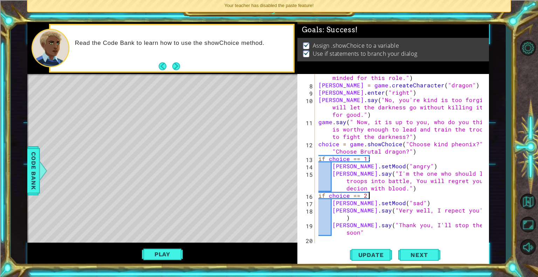
click at [427, 193] on div "[PERSON_NAME] . say ( "I'm the one who should lead the troop into battle, you a…" at bounding box center [401, 158] width 168 height 199
click at [425, 193] on div "[PERSON_NAME] . say ( "I'm the one who should lead the troop into battle, you a…" at bounding box center [401, 158] width 168 height 199
click at [418, 187] on div "[PERSON_NAME] . say ( "I'm the one who should lead the troop into battle, you a…" at bounding box center [401, 158] width 168 height 199
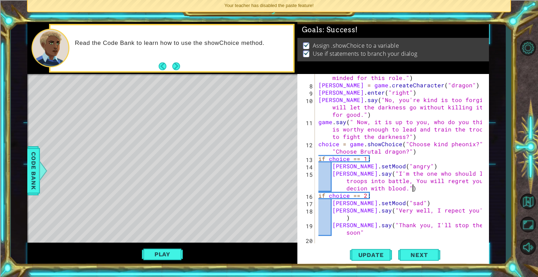
type textarea "[PERSON_NAME].say("I'm the one who should lead the troops into battle, You will…"
click at [418, 187] on div "[PERSON_NAME] . say ( "I'm the one who should lead the troop into battle, you a…" at bounding box center [401, 158] width 168 height 199
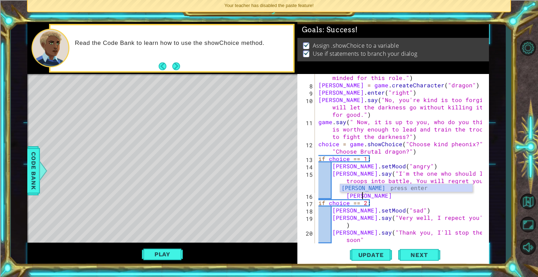
scroll to position [0, 2]
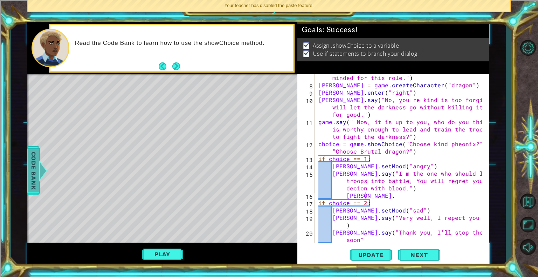
click at [40, 183] on div "Code Bank" at bounding box center [33, 170] width 13 height 49
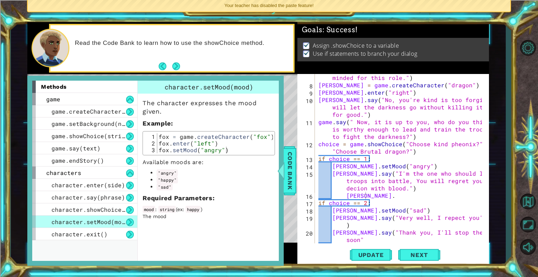
click at [372, 196] on div "[PERSON_NAME] . say ( "I'm the one who should lead the troop into battle, you a…" at bounding box center [401, 158] width 168 height 199
click at [379, 188] on div "[PERSON_NAME] . say ( "I'm the one who should lead the troop into battle, you a…" at bounding box center [401, 158] width 168 height 199
click at [384, 197] on div "[PERSON_NAME] . say ( "I'm the one who should lead the troop into battle, you a…" at bounding box center [401, 158] width 168 height 199
click at [381, 196] on div "[PERSON_NAME] . say ( "I'm the one who should lead the troop into battle, you a…" at bounding box center [401, 158] width 168 height 199
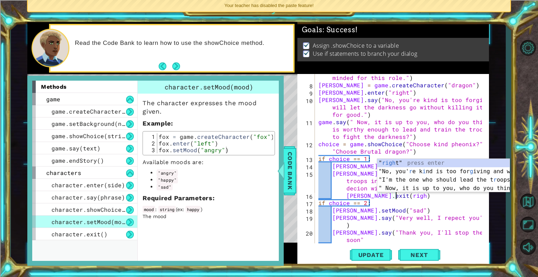
scroll to position [0, 5]
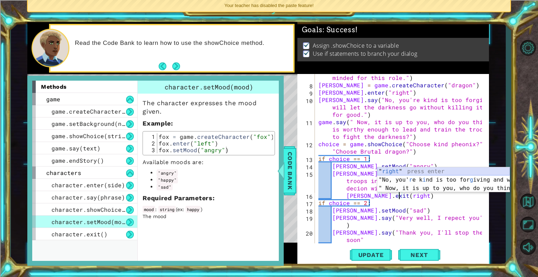
click at [404, 167] on div "" right " press enter "No, you' r e k i nd is too for g iving and will let t h …" at bounding box center [443, 188] width 132 height 42
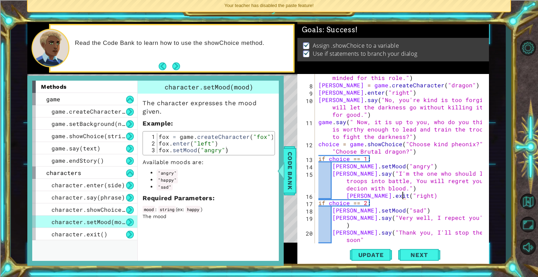
scroll to position [0, 5]
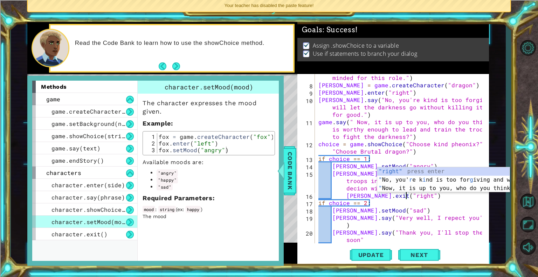
click at [358, 223] on div "[PERSON_NAME] . say ( "I'm the one who should lead the troop into battle, you a…" at bounding box center [401, 158] width 168 height 199
type textarea "[PERSON_NAME].say("Very well, I repect you're decion.")"
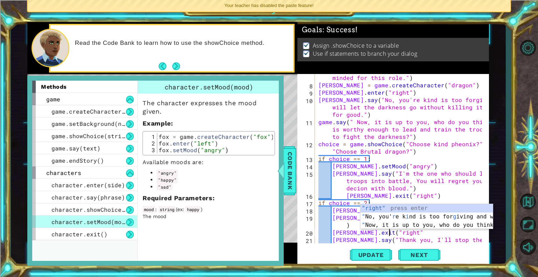
scroll to position [0, 4]
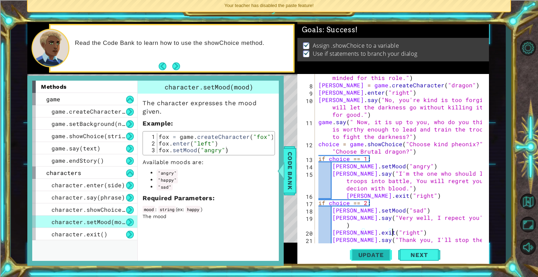
click at [355, 252] on span "Update" at bounding box center [371, 254] width 40 height 7
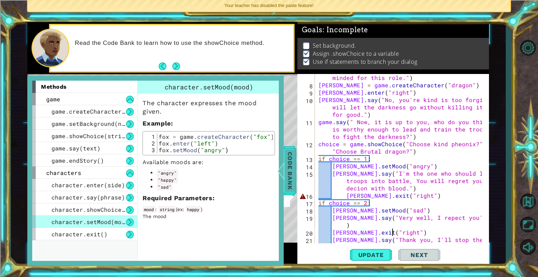
click at [288, 188] on span "Code Bank" at bounding box center [289, 170] width 11 height 43
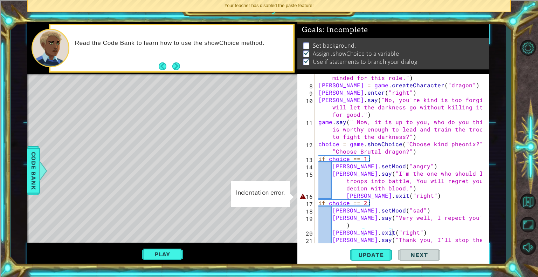
click at [411, 190] on div "[PERSON_NAME] . say ( "I'm the one who should lead the troop into battle, you a…" at bounding box center [401, 162] width 168 height 206
click at [343, 194] on div "[PERSON_NAME] . say ( "I'm the one who should lead the troop into battle, you a…" at bounding box center [401, 162] width 168 height 206
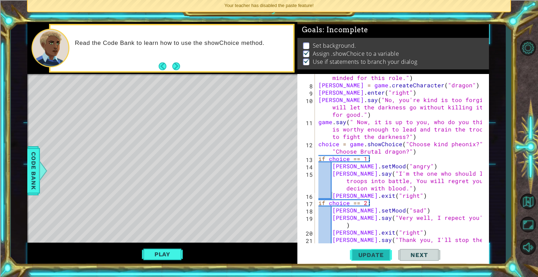
click at [367, 257] on span "Update" at bounding box center [371, 254] width 40 height 7
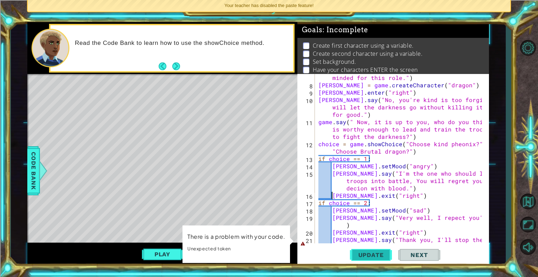
click at [368, 250] on button "Update" at bounding box center [371, 254] width 42 height 19
click at [335, 240] on div "[PERSON_NAME] . say ( "I'm the one who should lead the troop into battle, you a…" at bounding box center [401, 162] width 168 height 206
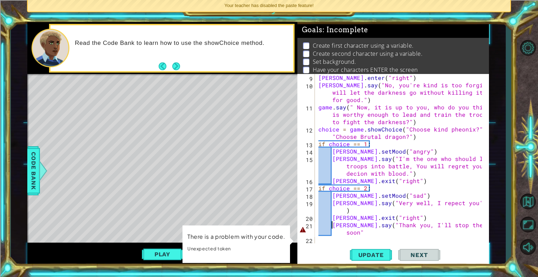
click at [333, 226] on div "[PERSON_NAME] . enter ( "right" ) [PERSON_NAME] . say ( "No, you're kind is too…" at bounding box center [401, 166] width 168 height 184
click at [344, 231] on div "[PERSON_NAME] . enter ( "right" ) [PERSON_NAME] . say ( "No, you're kind is too…" at bounding box center [401, 166] width 168 height 184
click at [367, 230] on div "[PERSON_NAME] . enter ( "right" ) [PERSON_NAME] . say ( "No, you're kind is too…" at bounding box center [401, 166] width 168 height 184
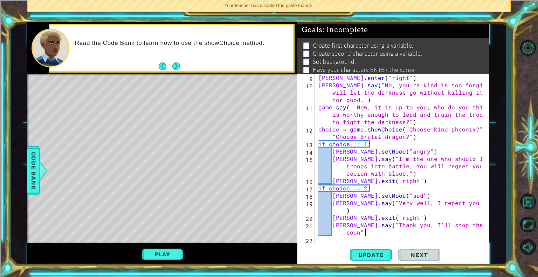
scroll to position [0, 11]
type textarea "[PERSON_NAME].say("Thank you, I'll stop the dark very soon")"
click at [364, 258] on button "Update" at bounding box center [371, 254] width 42 height 19
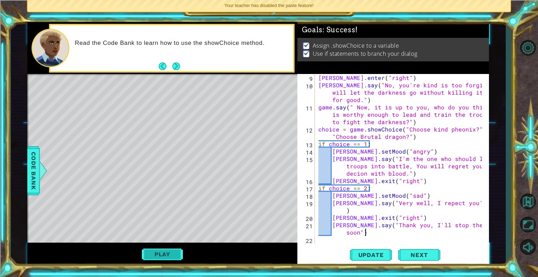
click at [147, 250] on button "Play" at bounding box center [162, 253] width 41 height 13
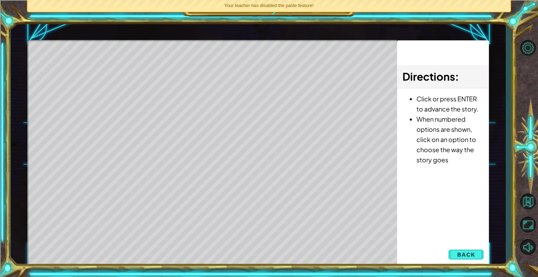
drag, startPoint x: 480, startPoint y: 250, endPoint x: 478, endPoint y: 253, distance: 4.5
click at [479, 252] on button "Back" at bounding box center [465, 254] width 35 height 14
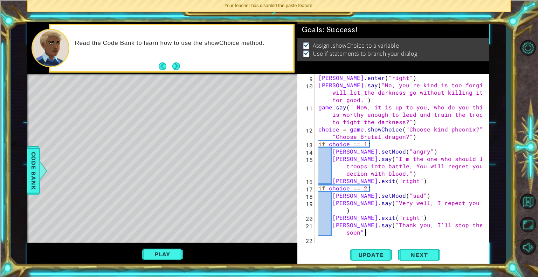
click at [389, 235] on div "[PERSON_NAME] . enter ( "right" ) [PERSON_NAME] . say ( "No, you're kind is too…" at bounding box center [401, 166] width 168 height 184
click at [326, 241] on div "[PERSON_NAME] . enter ( "right" ) [PERSON_NAME] . say ( "No, you're kind is too…" at bounding box center [401, 166] width 168 height 184
click at [397, 183] on div "[PERSON_NAME] . enter ( "right" ) [PERSON_NAME] . say ( "No, you're kind is too…" at bounding box center [401, 166] width 168 height 184
type textarea "[PERSON_NAME].exit("right")"
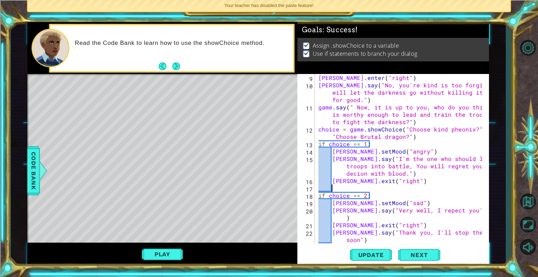
scroll to position [74, 0]
drag, startPoint x: 448, startPoint y: 148, endPoint x: 408, endPoint y: 182, distance: 53.4
click at [409, 179] on div "[PERSON_NAME] . enter ( "right" ) [PERSON_NAME] . say ( "No, you're kind is too…" at bounding box center [401, 166] width 168 height 184
click at [396, 203] on div "[PERSON_NAME] . enter ( "right" ) [PERSON_NAME] . say ( "No, you're kind is too…" at bounding box center [401, 166] width 168 height 184
type textarea "[PERSON_NAME].setMood("sad")"
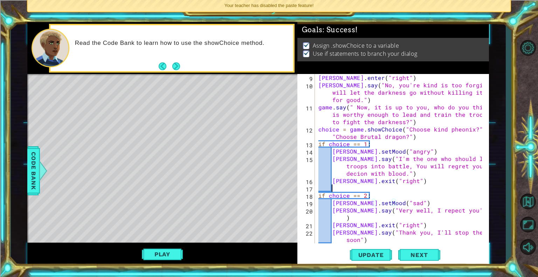
click at [342, 187] on div "[PERSON_NAME] . enter ( "right" ) [PERSON_NAME] . say ( "No, you're kind is too…" at bounding box center [401, 166] width 168 height 184
click at [34, 172] on span "Code Bank" at bounding box center [33, 170] width 11 height 43
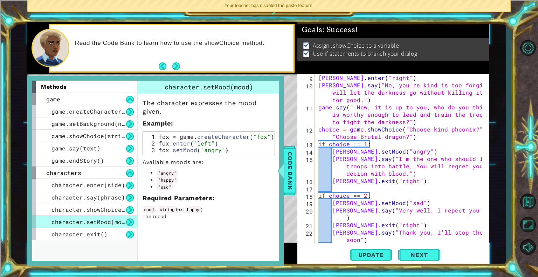
type textarea "[PERSON_NAME].say("Thank you, I'll stop the dark very soon")"
click at [369, 239] on div "[PERSON_NAME] . enter ( "right" ) [PERSON_NAME] . say ( "No, you're kind is too…" at bounding box center [401, 166] width 168 height 184
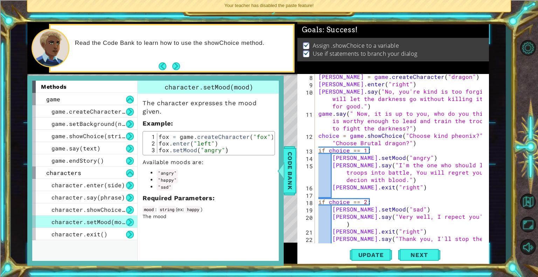
scroll to position [67, 0]
click at [97, 149] on span "game.say(text)" at bounding box center [75, 147] width 49 height 7
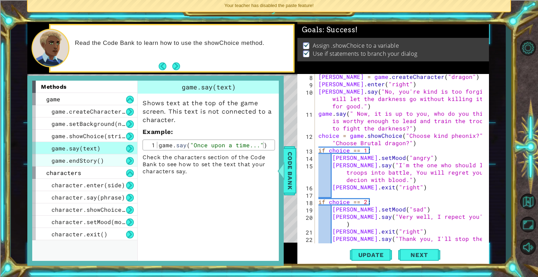
click at [99, 157] on span "game.endStory()" at bounding box center [77, 159] width 53 height 7
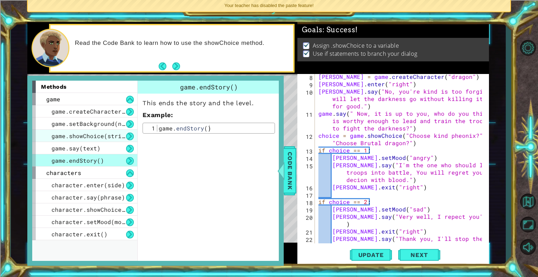
click at [101, 131] on div "game.showChoice(string1, string2)" at bounding box center [84, 136] width 105 height 12
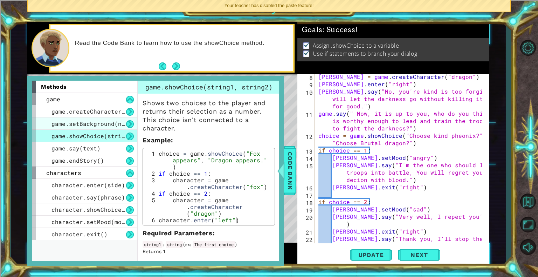
click at [102, 127] on div "game.setBackground(name)" at bounding box center [84, 123] width 105 height 12
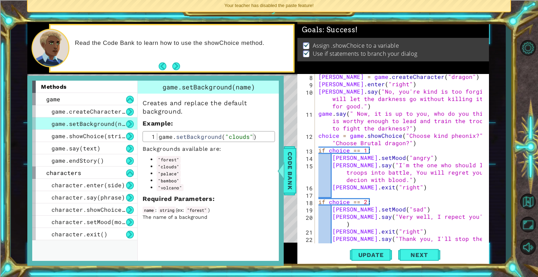
scroll to position [88, 0]
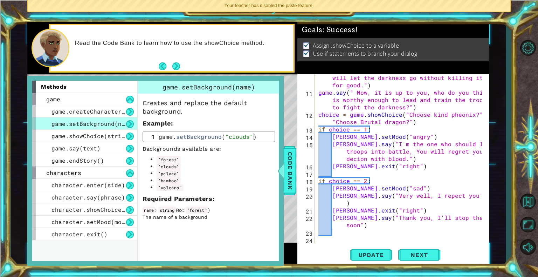
click at [337, 234] on div "[PERSON_NAME] . say ( "No, you're kind is too forgiving and will let the darkne…" at bounding box center [401, 166] width 168 height 199
type textarea "g"
click at [324, 241] on div "[PERSON_NAME] . say ( "No, you're kind is too forgiving and will let the darkne…" at bounding box center [401, 166] width 168 height 199
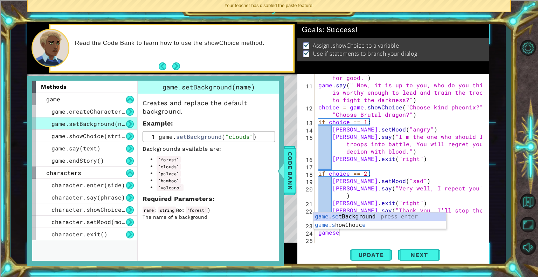
scroll to position [0, 1]
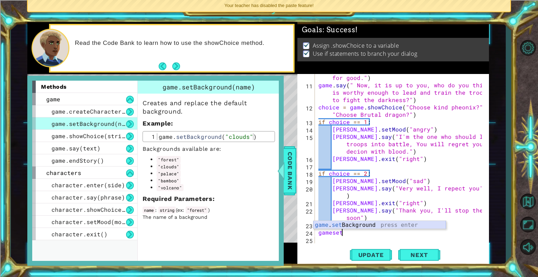
click at [361, 222] on div "game . set Background press enter" at bounding box center [379, 233] width 132 height 25
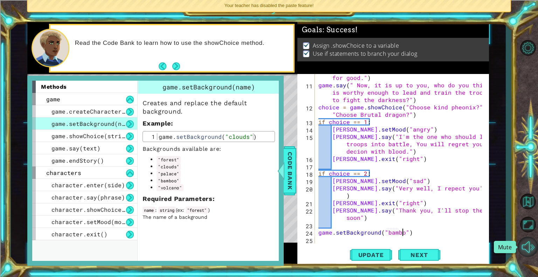
scroll to position [0, 5]
type textarea "game.setBackground("bamboo")"
drag, startPoint x: 352, startPoint y: 247, endPoint x: 356, endPoint y: 248, distance: 4.0
click at [354, 247] on button "Update" at bounding box center [371, 254] width 42 height 19
click at [283, 161] on div at bounding box center [281, 170] width 9 height 21
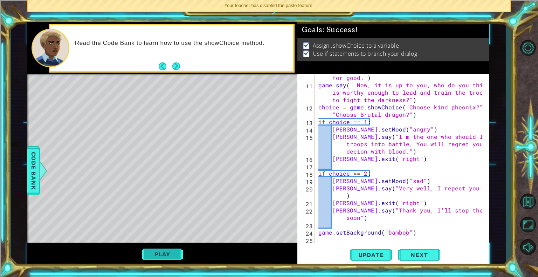
click at [161, 248] on button "Play" at bounding box center [162, 253] width 41 height 13
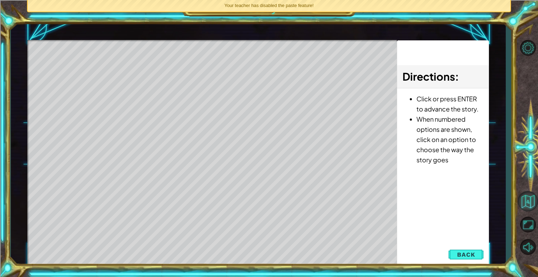
click at [532, 208] on button "Back to Map" at bounding box center [527, 201] width 20 height 20
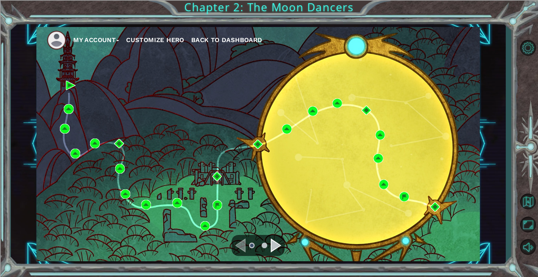
click at [276, 242] on div "Navigate to the next page" at bounding box center [276, 245] width 11 height 14
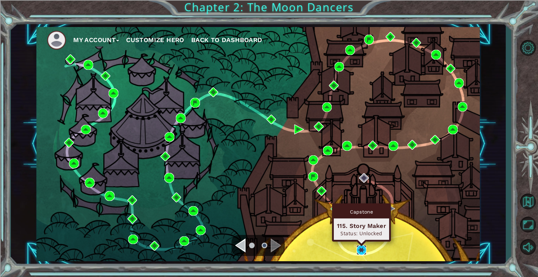
click at [358, 248] on img at bounding box center [361, 250] width 10 height 10
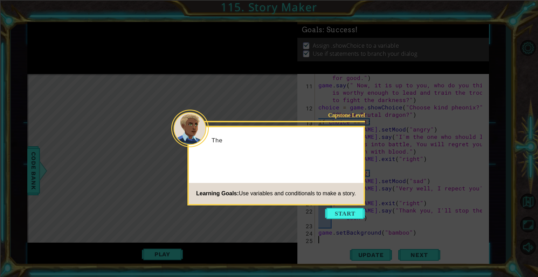
scroll to position [95, 0]
click at [349, 217] on button "Start" at bounding box center [345, 213] width 40 height 11
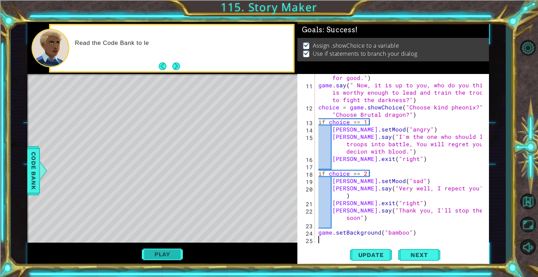
click at [160, 252] on button "Play" at bounding box center [162, 253] width 41 height 13
drag, startPoint x: 368, startPoint y: 252, endPoint x: 189, endPoint y: 261, distance: 179.1
click at [368, 252] on span "Update" at bounding box center [371, 254] width 40 height 7
click at [148, 250] on button "Play" at bounding box center [162, 253] width 41 height 13
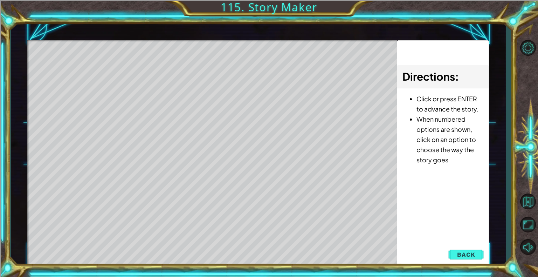
click at [451, 131] on li "When numbered options are shown, click on an option to choose the way the story…" at bounding box center [449, 139] width 67 height 51
click at [420, 137] on li "When numbered options are shown, click on an option to choose the way the story…" at bounding box center [449, 139] width 67 height 51
click at [476, 252] on button "Back" at bounding box center [465, 254] width 35 height 14
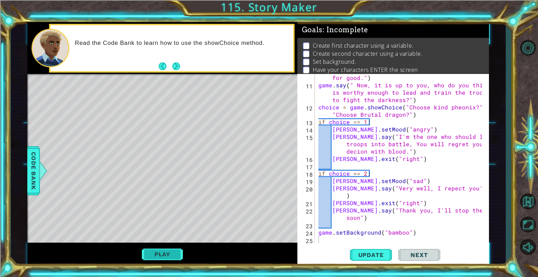
click at [166, 255] on button "Play" at bounding box center [162, 253] width 41 height 13
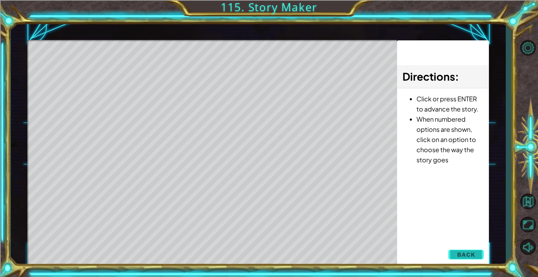
click at [461, 257] on span "Back" at bounding box center [466, 254] width 18 height 7
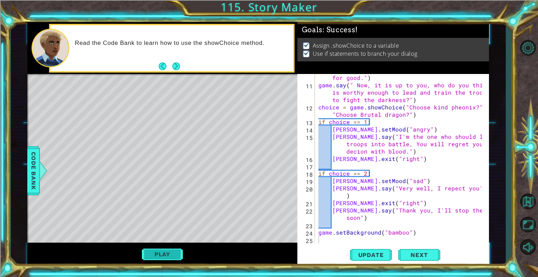
click at [147, 257] on button "Play" at bounding box center [162, 253] width 41 height 13
type textarea "[PERSON_NAME].say("I'm the one who should lead the troops into battle, You will…"
click at [417, 151] on div "[PERSON_NAME] . say ( "No, you're kind is too forgiving and will let the darkne…" at bounding box center [401, 158] width 168 height 199
click at [347, 168] on div "[PERSON_NAME] . say ( "No, you're kind is too forgiving and will let the darkne…" at bounding box center [401, 158] width 168 height 199
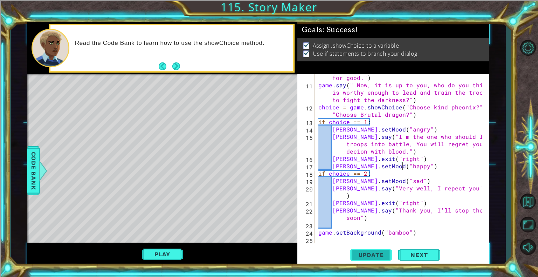
click at [367, 250] on button "Update" at bounding box center [371, 254] width 42 height 19
click at [144, 256] on button "Play" at bounding box center [162, 253] width 41 height 13
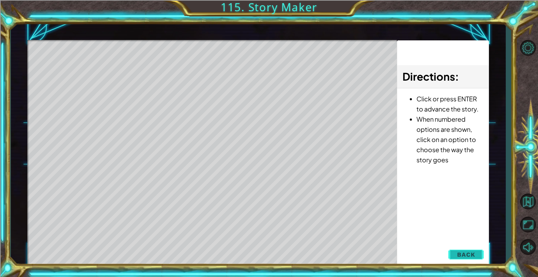
click at [461, 257] on span "Back" at bounding box center [466, 254] width 18 height 7
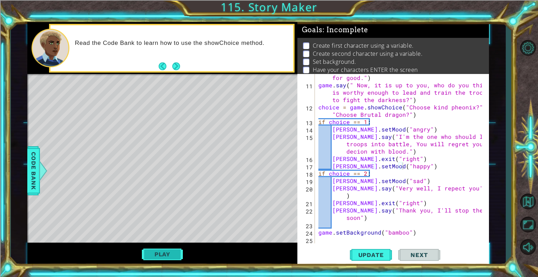
click at [156, 254] on button "Play" at bounding box center [162, 253] width 41 height 13
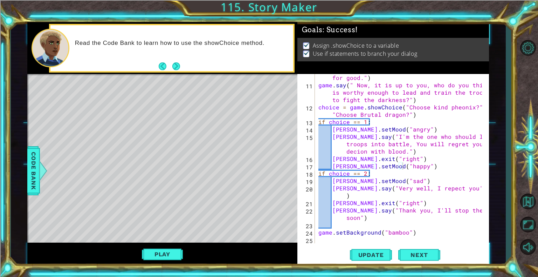
scroll to position [95, 0]
click at [392, 167] on div "[PERSON_NAME] . say ( "No, you're kind is too forgiving and will let the darkne…" at bounding box center [401, 158] width 168 height 199
click at [394, 168] on div "[PERSON_NAME] . say ( "No, you're kind is too forgiving and will let the darkne…" at bounding box center [401, 158] width 168 height 199
click at [395, 168] on div "[PERSON_NAME] . say ( "No, you're kind is too forgiving and will let the darkne…" at bounding box center [401, 158] width 168 height 199
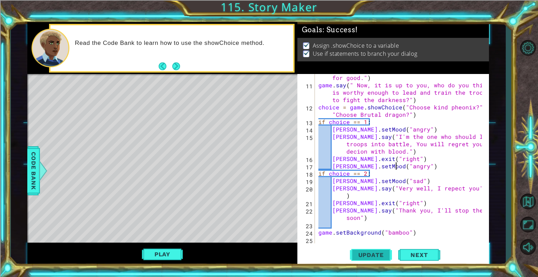
type textarea "[PERSON_NAME].setMood("angry")"
click at [357, 257] on span "Update" at bounding box center [371, 254] width 40 height 7
click at [150, 247] on div "Play" at bounding box center [162, 253] width 270 height 23
click at [149, 253] on button "Play" at bounding box center [162, 253] width 41 height 13
click at [374, 257] on span "Update" at bounding box center [371, 254] width 40 height 7
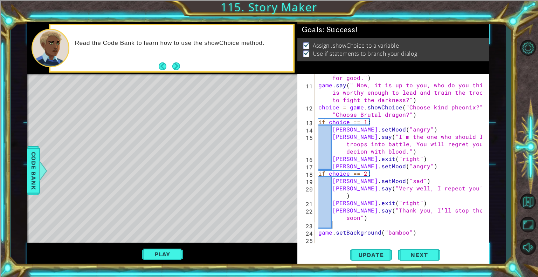
click at [340, 225] on div "[PERSON_NAME] . say ( "No, you're kind is too forgiving and will let the darkne…" at bounding box center [401, 158] width 168 height 199
click at [398, 202] on div "[PERSON_NAME] . say ( "No, you're kind is too forgiving and will let the darkne…" at bounding box center [401, 158] width 168 height 199
type textarea "[PERSON_NAME].exit("right")"
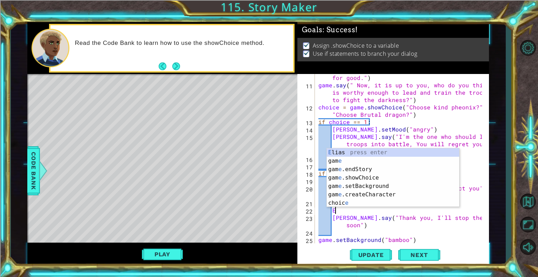
scroll to position [0, 1]
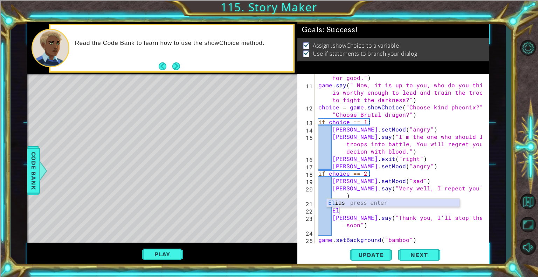
click at [364, 203] on div "El ias press enter" at bounding box center [393, 211] width 132 height 25
click at [360, 222] on div "[PERSON_NAME] . say ( "No, you're kind is too forgiving and will let the darkne…" at bounding box center [401, 158] width 168 height 199
click at [355, 223] on div "[PERSON_NAME] . say ( "No, you're kind is too forgiving and will let the darkne…" at bounding box center [401, 158] width 168 height 199
click at [359, 223] on div "[PERSON_NAME] . say ( "No, you're kind is too forgiving and will let the darkne…" at bounding box center [401, 158] width 168 height 199
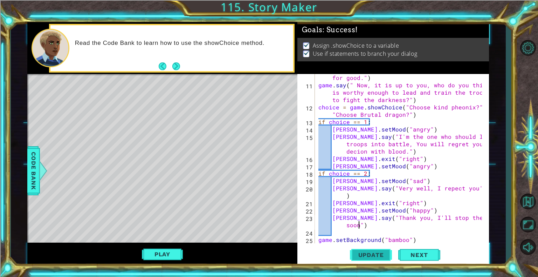
type textarea "[PERSON_NAME].say("Thank you, I'll stop the dark very soon")"
click at [359, 254] on span "Update" at bounding box center [371, 254] width 40 height 7
click at [163, 243] on div "Play" at bounding box center [162, 253] width 270 height 23
click at [164, 251] on button "Play" at bounding box center [162, 253] width 41 height 13
